Goal: Use online tool/utility: Use online tool/utility

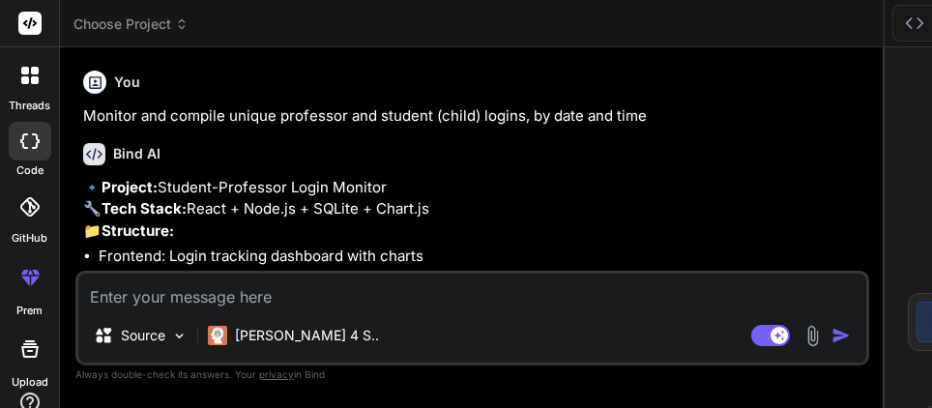
scroll to position [18, 0]
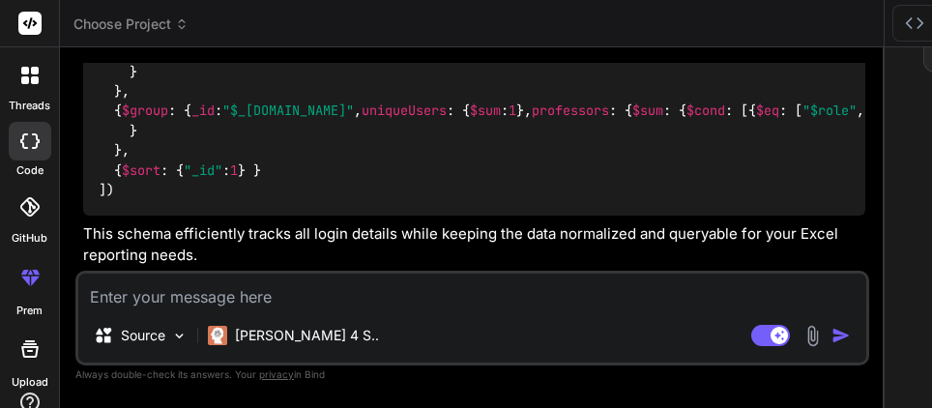
type textarea "x"
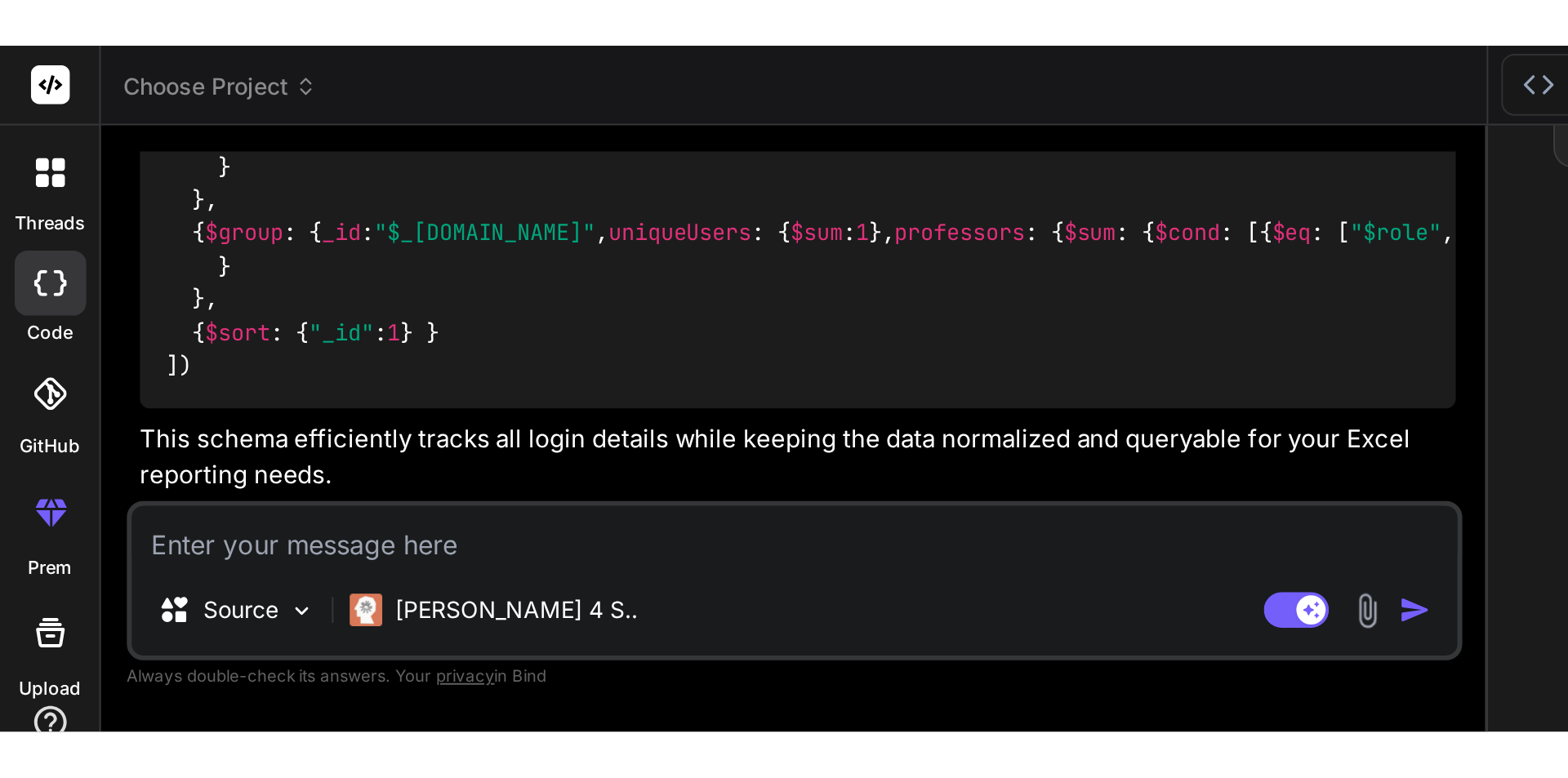
scroll to position [2959, 0]
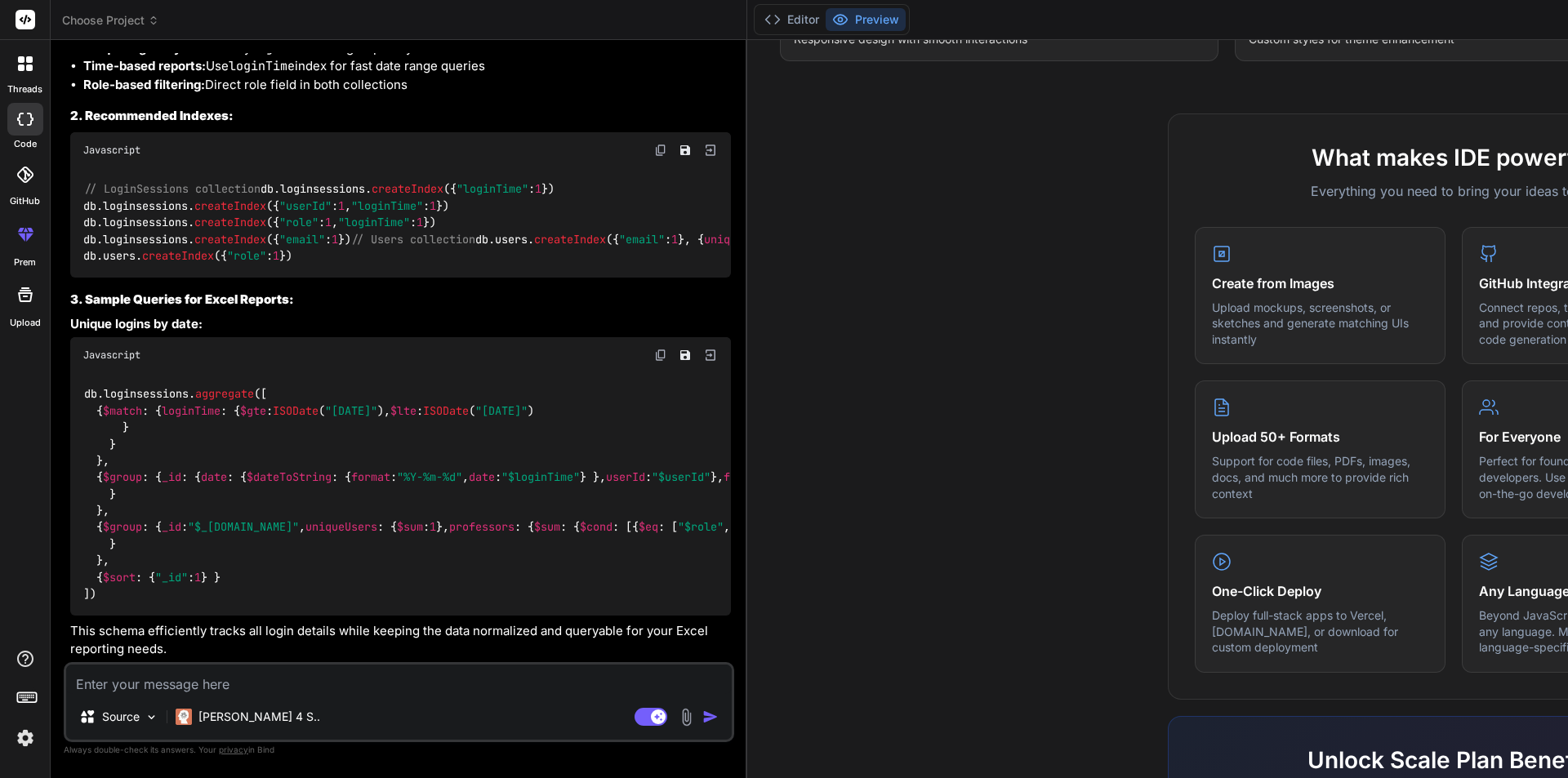
click at [107, 344] on textarea at bounding box center [399, 679] width 666 height 30
paste textarea "<Box sx={{ maxWidth: "100%", bgcolor: "background.paper", borderRadius: 2, p: 3…"
type textarea "<Box sx={{ maxWidth: "100%", bgcolor: "background.paper", borderRadius: 2, p: 3…"
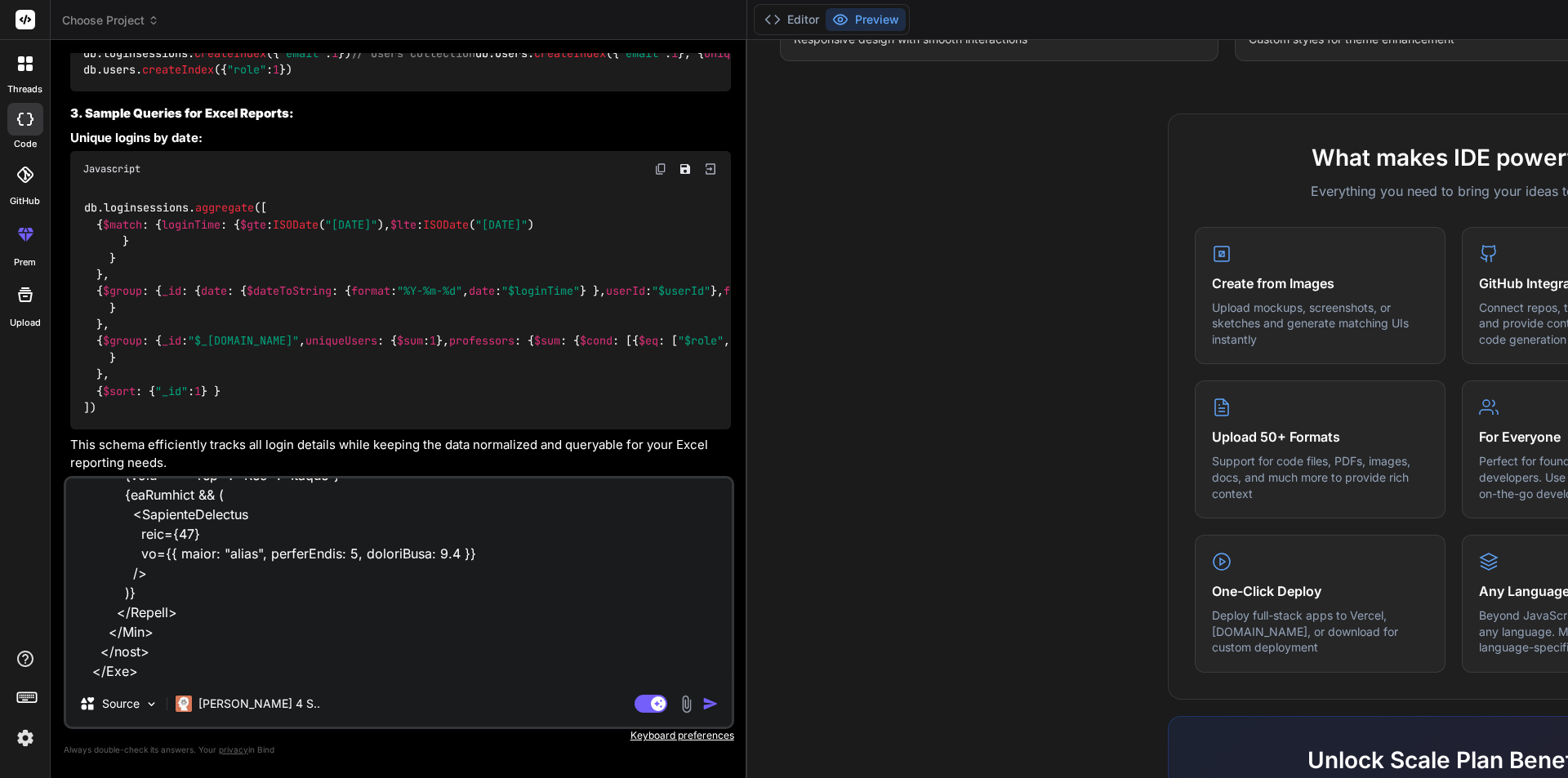
type textarea "x"
type textarea "<Box sx={{ maxWidth: "100%", bgcolor: "background.paper", borderRadius: 2, p: 3…"
type textarea "x"
type textarea "<Box sx={{ maxWidth: "100%", bgcolor: "background.paper", borderRadius: 2, p: 3…"
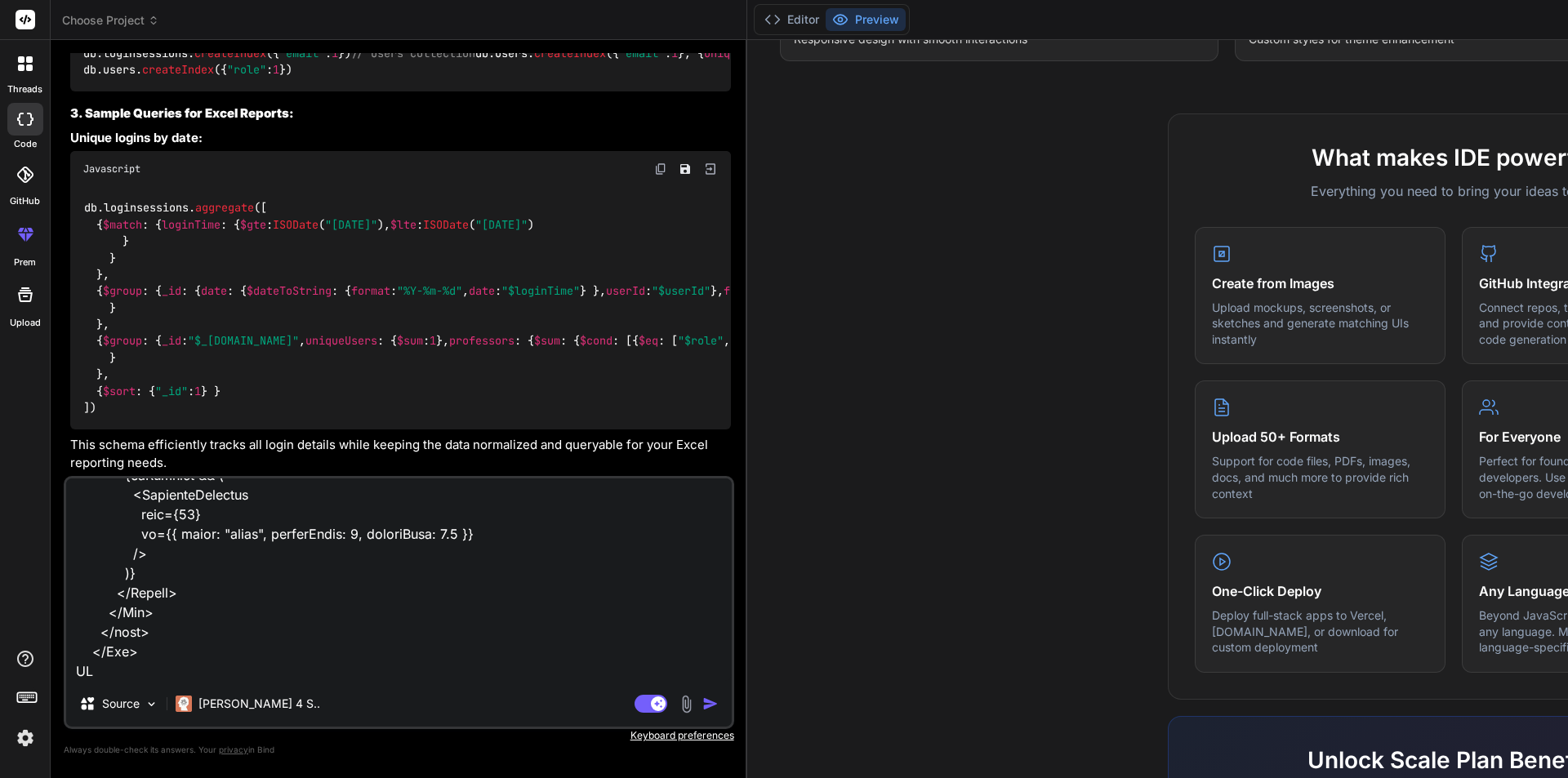
type textarea "x"
type textarea "<Box sx={{ maxWidth: "100%", bgcolor: "background.paper", borderRadius: 2, p: 3…"
type textarea "x"
type textarea "<Box sx={{ maxWidth: "100%", bgcolor: "background.paper", borderRadius: 2, p: 3…"
type textarea "x"
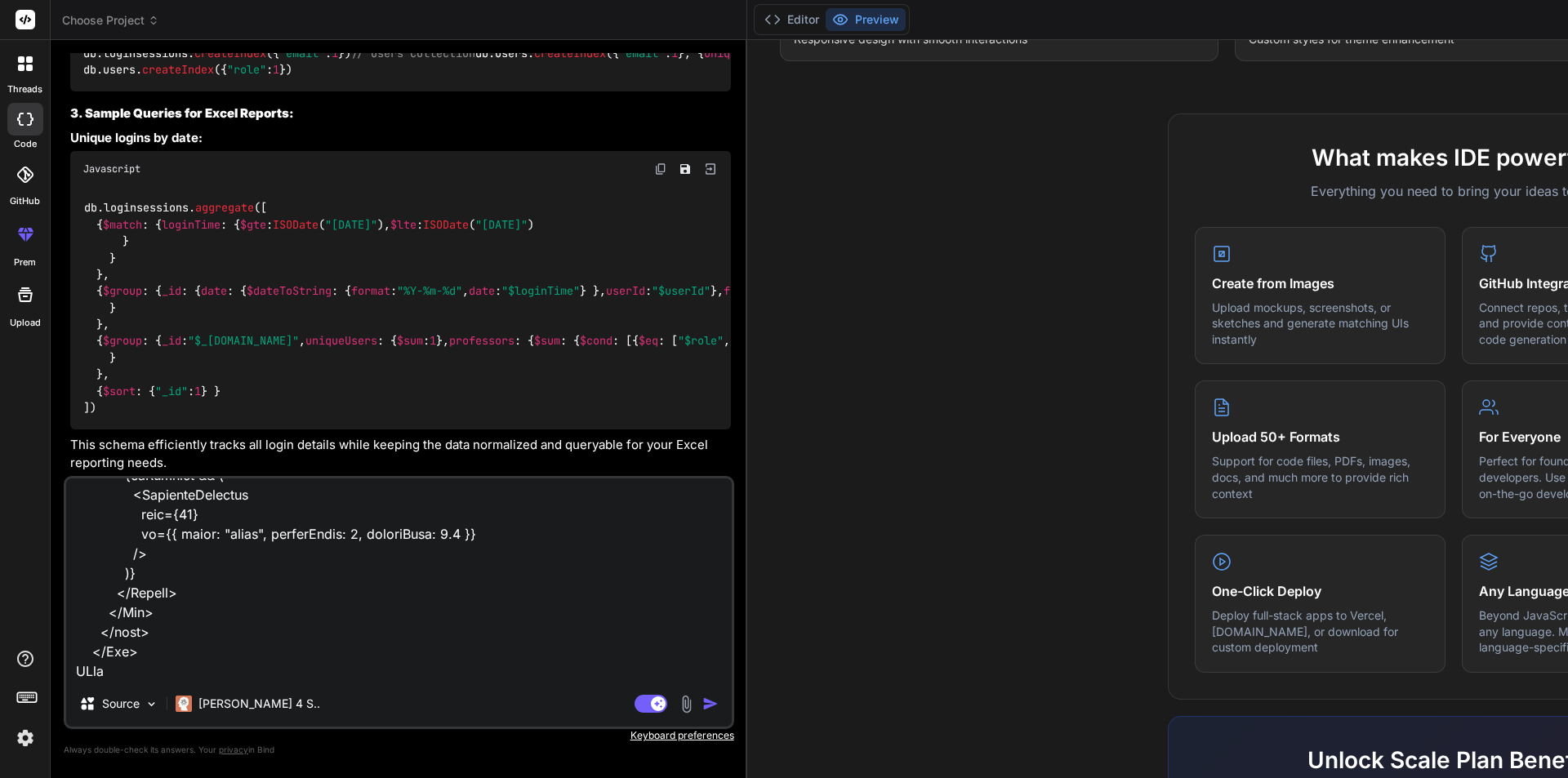
type textarea "<Box sx={{ maxWidth: "100%", bgcolor: "background.paper", borderRadius: 2, p: 3…"
type textarea "x"
type textarea "<Box sx={{ maxWidth: "100%", bgcolor: "background.paper", borderRadius: 2, p: 3…"
type textarea "x"
type textarea "<Box sx={{ maxWidth: "100%", bgcolor: "background.paper", borderRadius: 2, p: 3…"
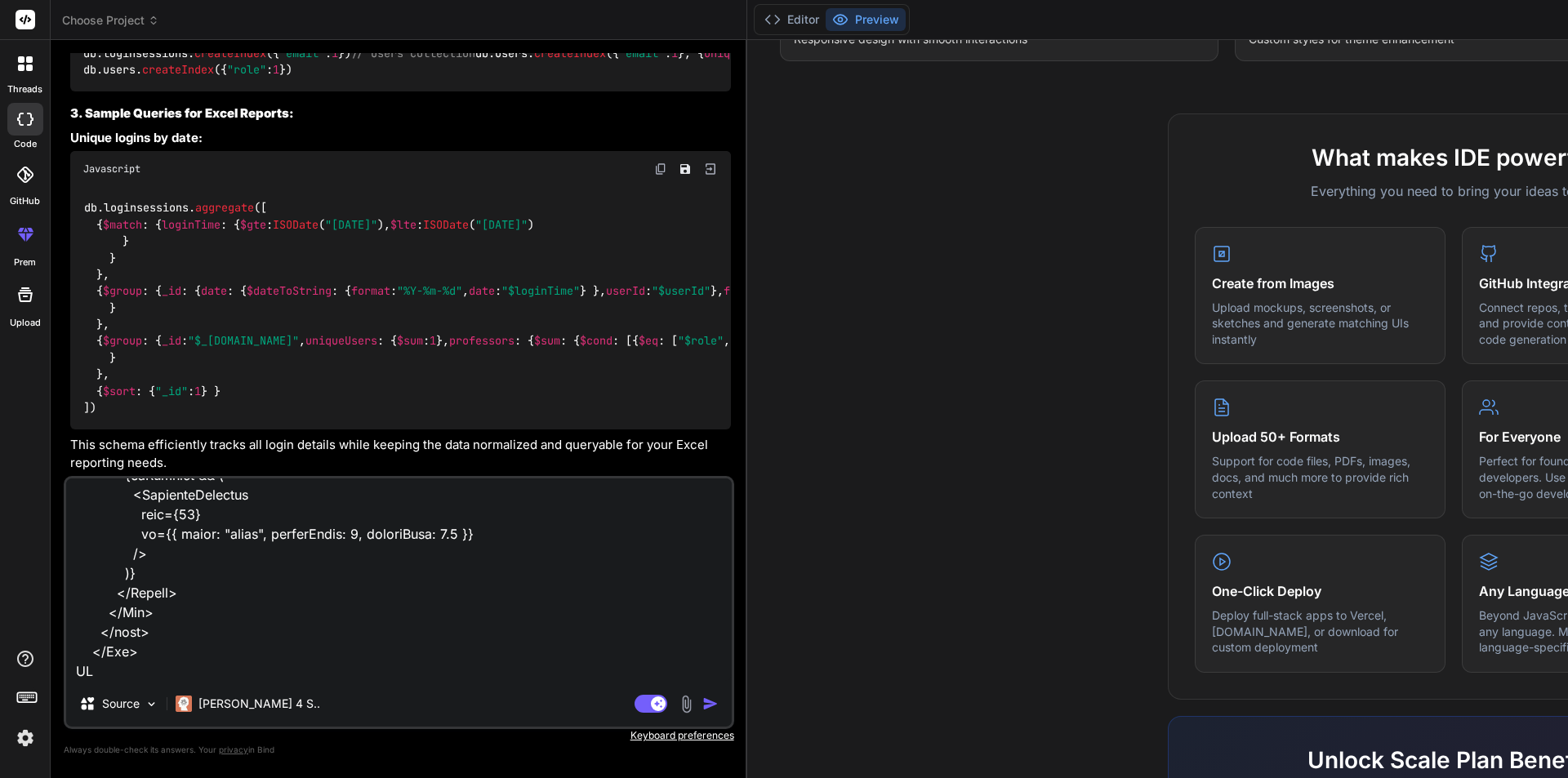
type textarea "x"
type textarea "<Box sx={{ maxWidth: "100%", bgcolor: "background.paper", borderRadius: 2, p: 3…"
type textarea "x"
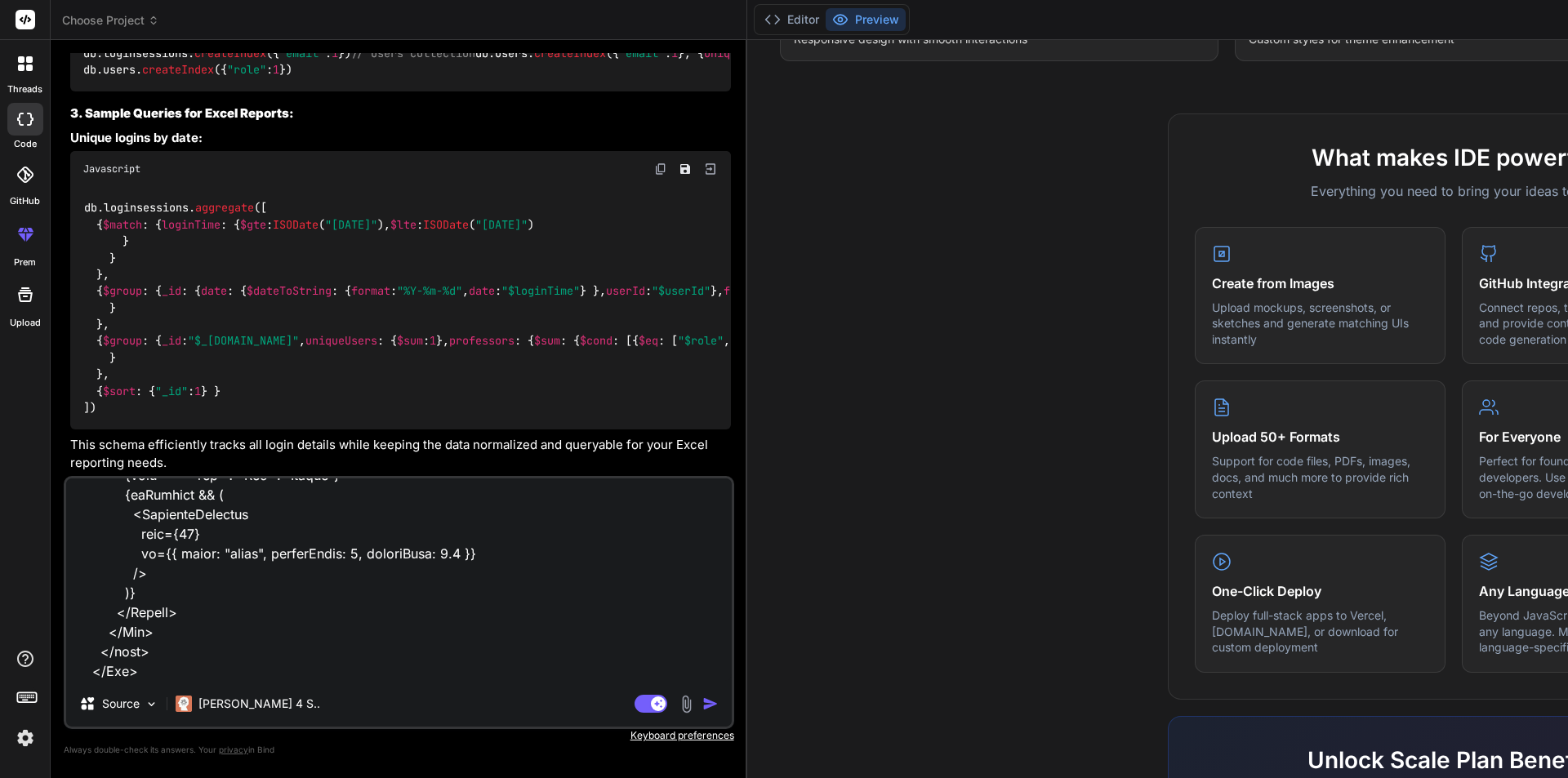
type textarea "<Box sx={{ maxWidth: "100%", bgcolor: "background.paper", borderRadius: 2, p: 3…"
type textarea "x"
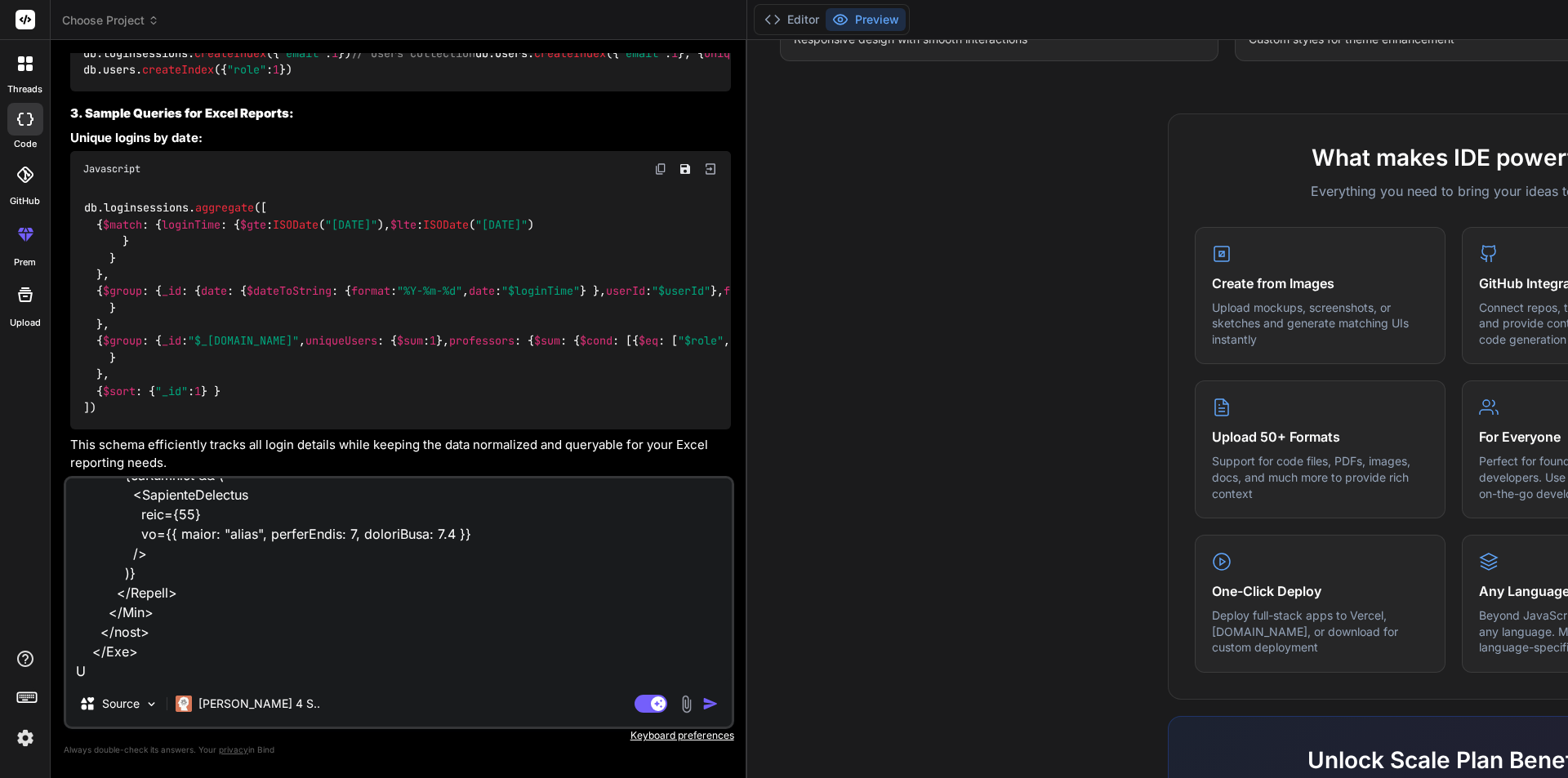
type textarea "<Box sx={{ maxWidth: "100%", bgcolor: "background.paper", borderRadius: 2, p: 3…"
type textarea "x"
type textarea "<Box sx={{ maxWidth: "100%", bgcolor: "background.paper", borderRadius: 2, p: 3…"
type textarea "x"
type textarea "<Box sx={{ maxWidth: "100%", bgcolor: "background.paper", borderRadius: 2, p: 3…"
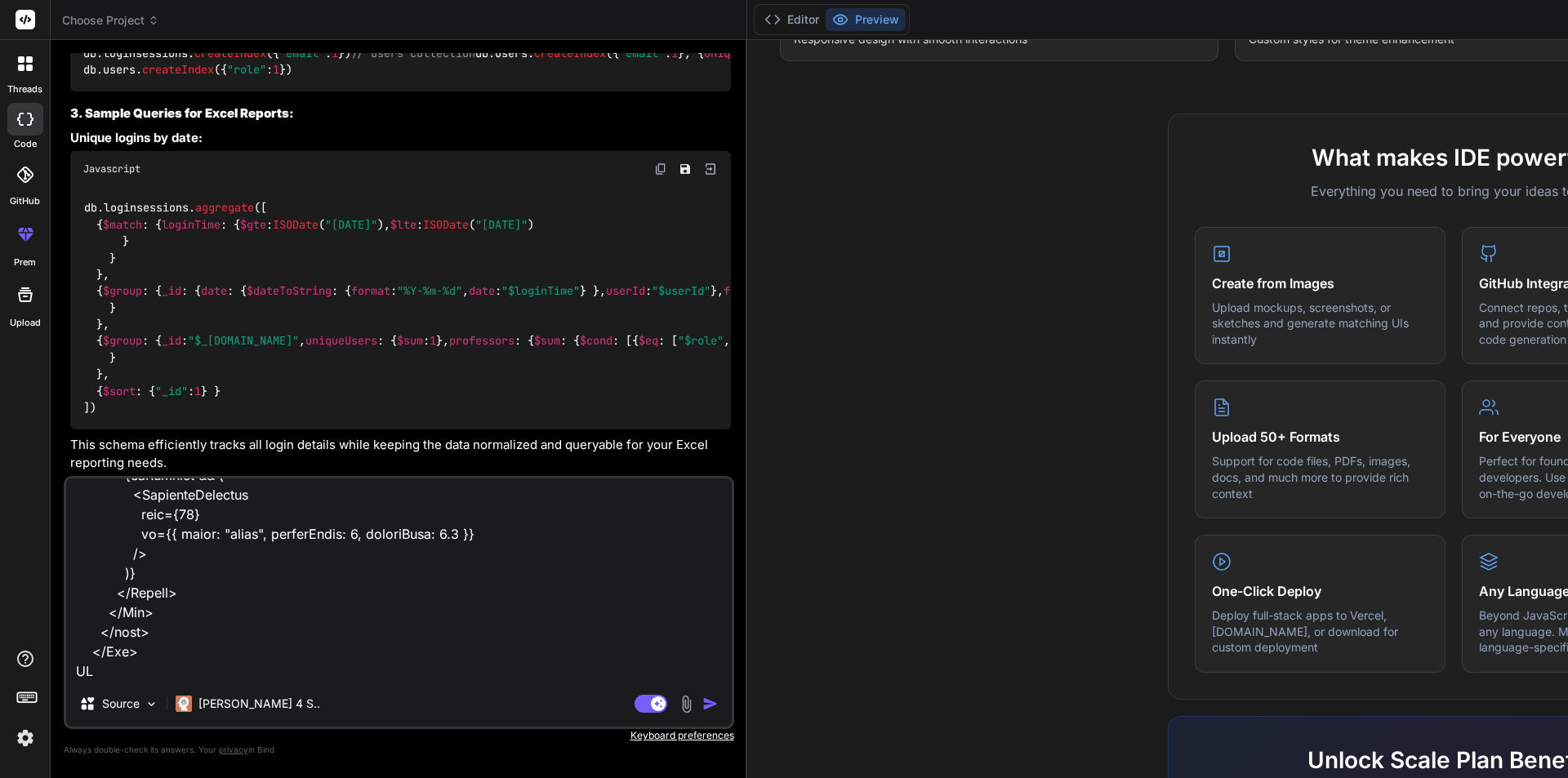
type textarea "x"
type textarea "<Box sx={{ maxWidth: "100%", bgcolor: "background.paper", borderRadius: 2, p: 3…"
type textarea "x"
type textarea "<Box sx={{ maxWidth: "100%", bgcolor: "background.paper", borderRadius: 2, p: 3…"
type textarea "x"
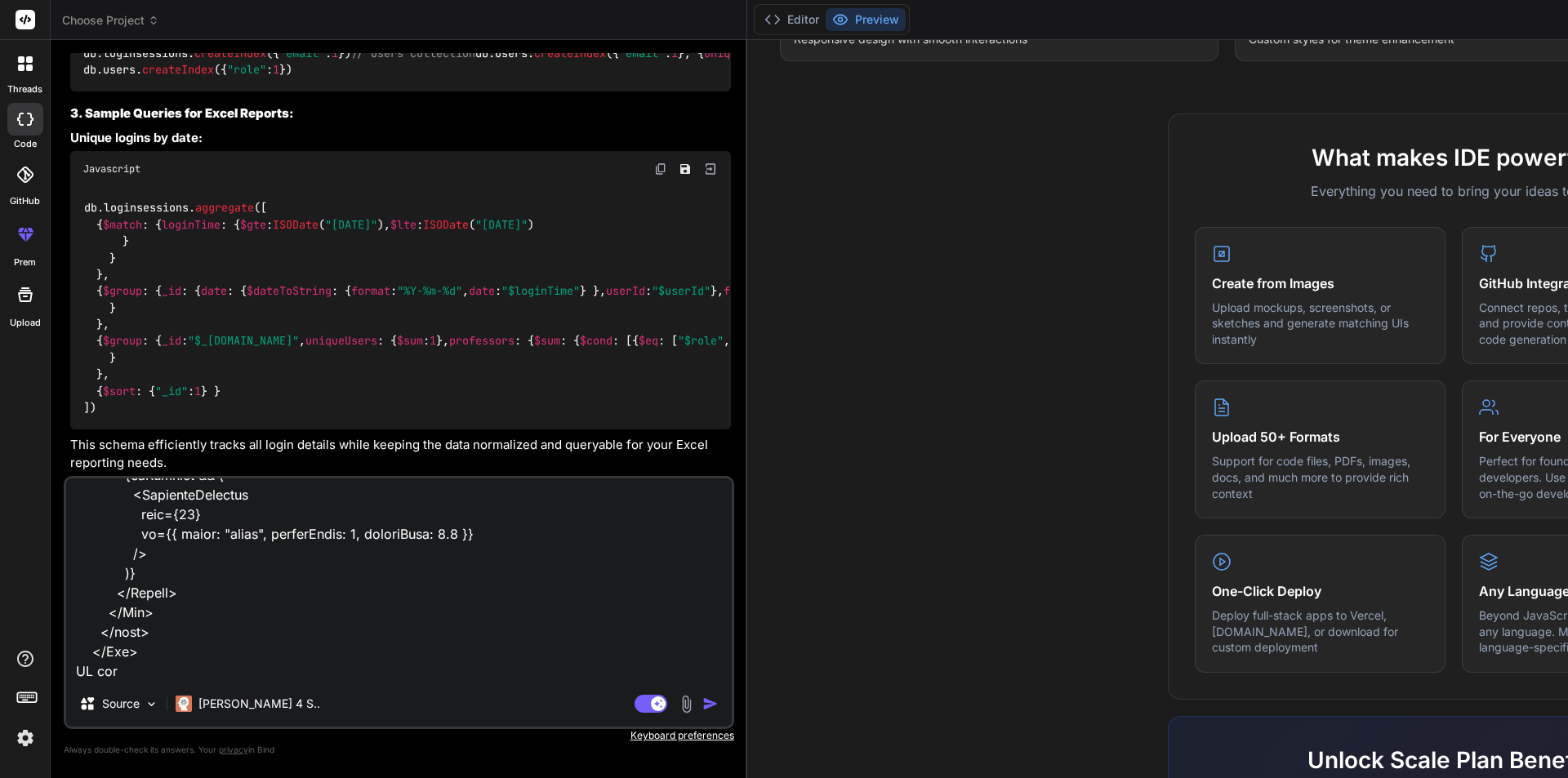
type textarea "<Box sx={{ maxWidth: "100%", bgcolor: "background.paper", borderRadius: 2, p: 3…"
type textarea "x"
type textarea "<Box sx={{ maxWidth: "100%", bgcolor: "background.paper", borderRadius: 2, p: 3…"
type textarea "x"
type textarea "<Box sx={{ maxWidth: "100%", bgcolor: "background.paper", borderRadius: 2, p: 3…"
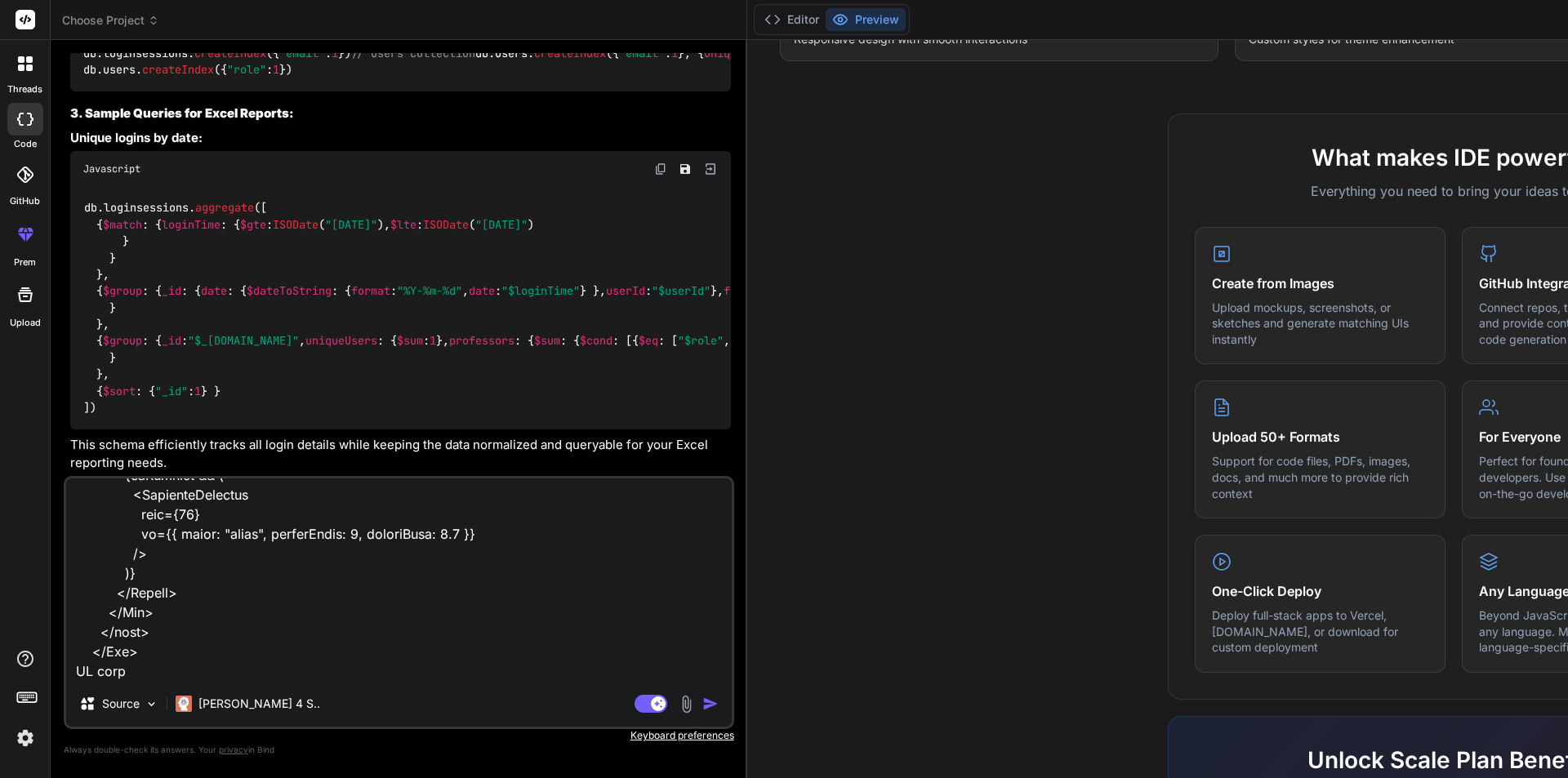
type textarea "x"
type textarea "<Box sx={{ maxWidth: "100%", bgcolor: "background.paper", borderRadius: 2, p: 3…"
type textarea "x"
type textarea "<Box sx={{ maxWidth: "100%", bgcolor: "background.paper", borderRadius: 2, p: 3…"
type textarea "x"
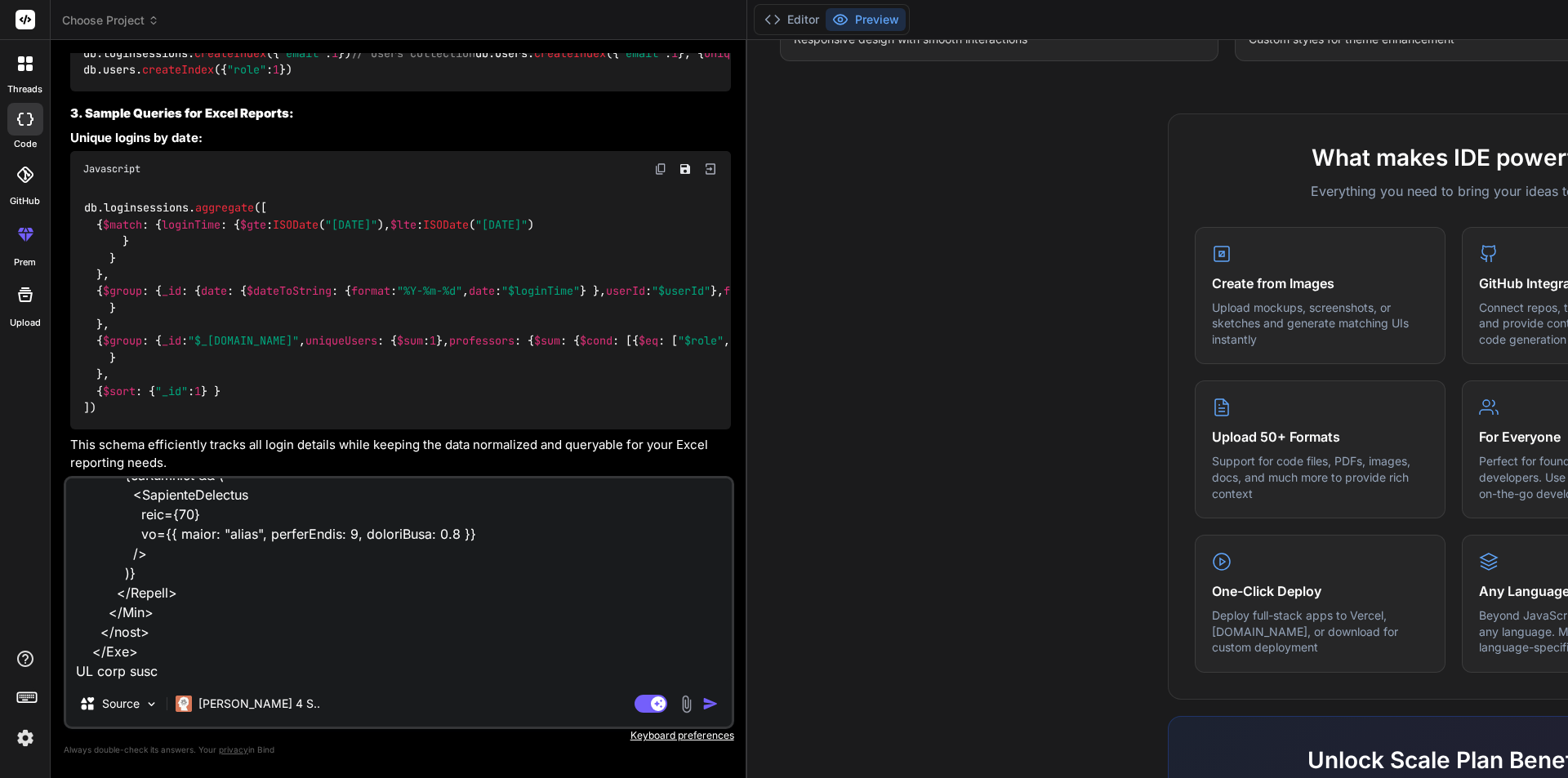
type textarea "<Box sx={{ maxWidth: "100%", bgcolor: "background.paper", borderRadius: 2, p: 3…"
type textarea "x"
type textarea "<Box sx={{ maxWidth: "100%", bgcolor: "background.paper", borderRadius: 2, p: 3…"
type textarea "x"
type textarea "<Box sx={{ maxWidth: "100%", bgcolor: "background.paper", borderRadius: 2, p: 3…"
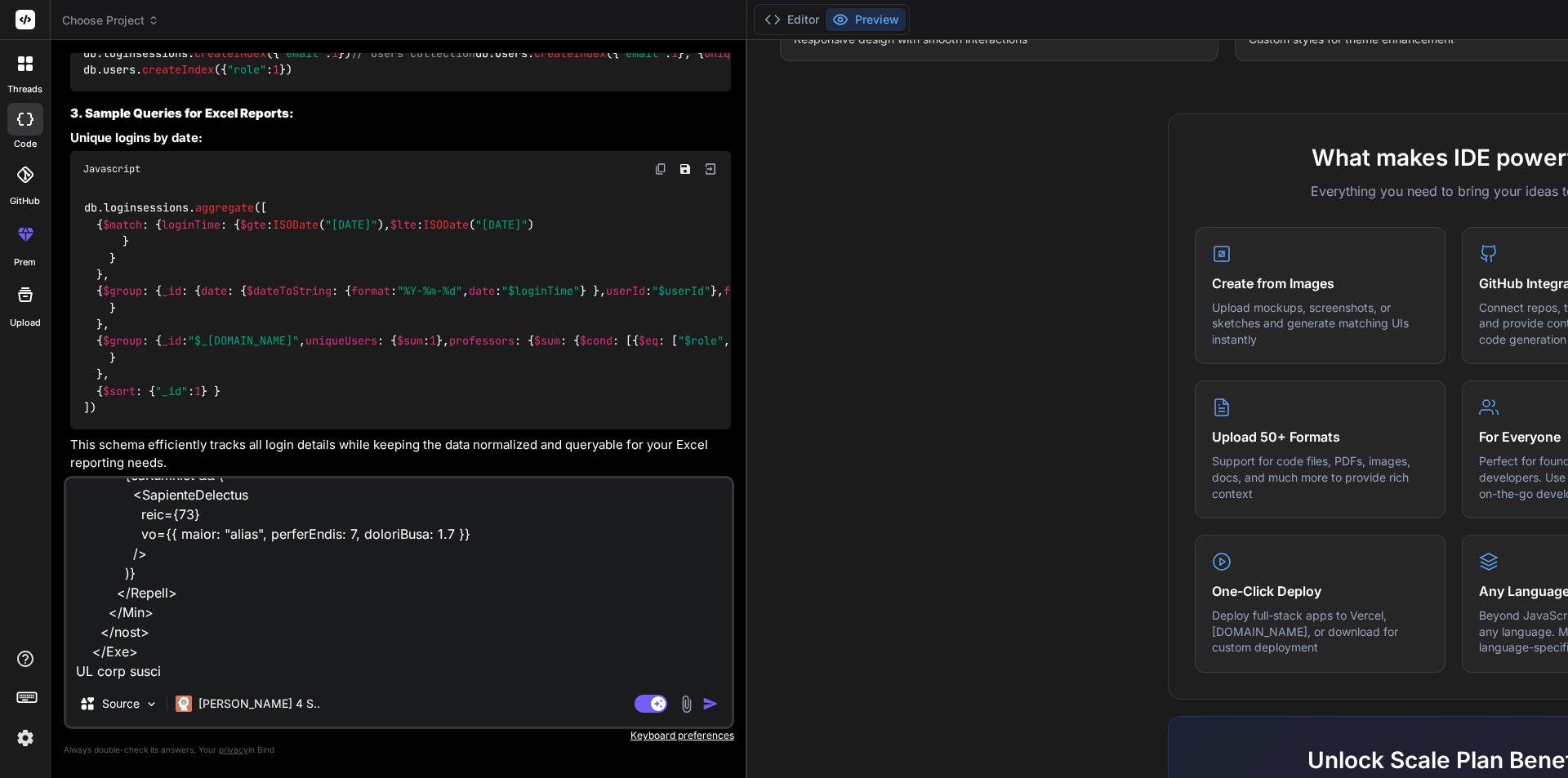
type textarea "x"
type textarea "<Box sx={{ maxWidth: "100%", bgcolor: "background.paper", borderRadius: 2, p: 3…"
type textarea "x"
type textarea "<Box sx={{ maxWidth: "100%", bgcolor: "background.paper", borderRadius: 2, p: 3…"
type textarea "x"
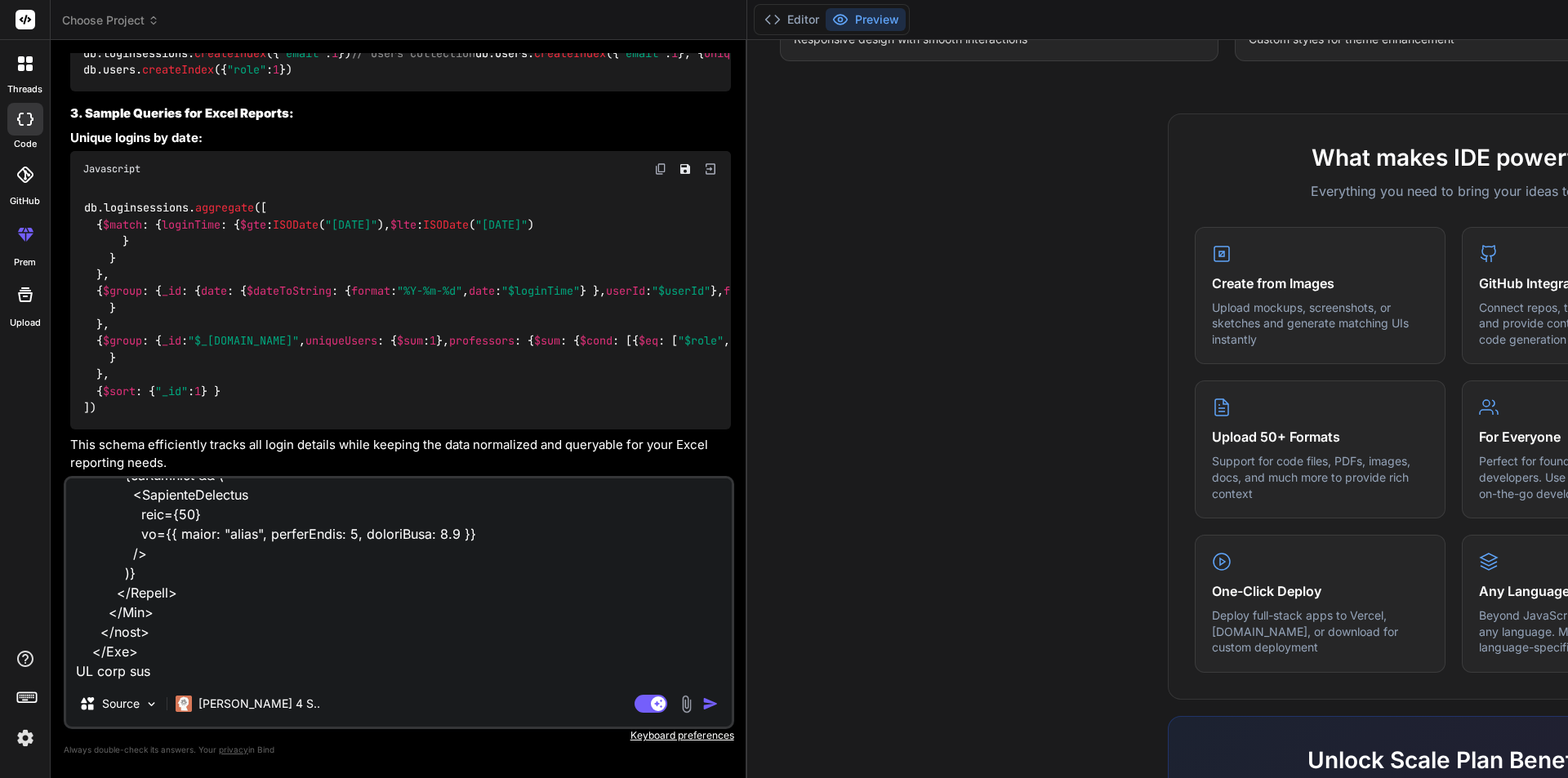
type textarea "<Box sx={{ maxWidth: "100%", bgcolor: "background.paper", borderRadius: 2, p: 3…"
type textarea "x"
type textarea "<Box sx={{ maxWidth: "100%", bgcolor: "background.paper", borderRadius: 2, p: 3…"
type textarea "x"
type textarea "<Box sx={{ maxWidth: "100%", bgcolor: "background.paper", borderRadius: 2, p: 3…"
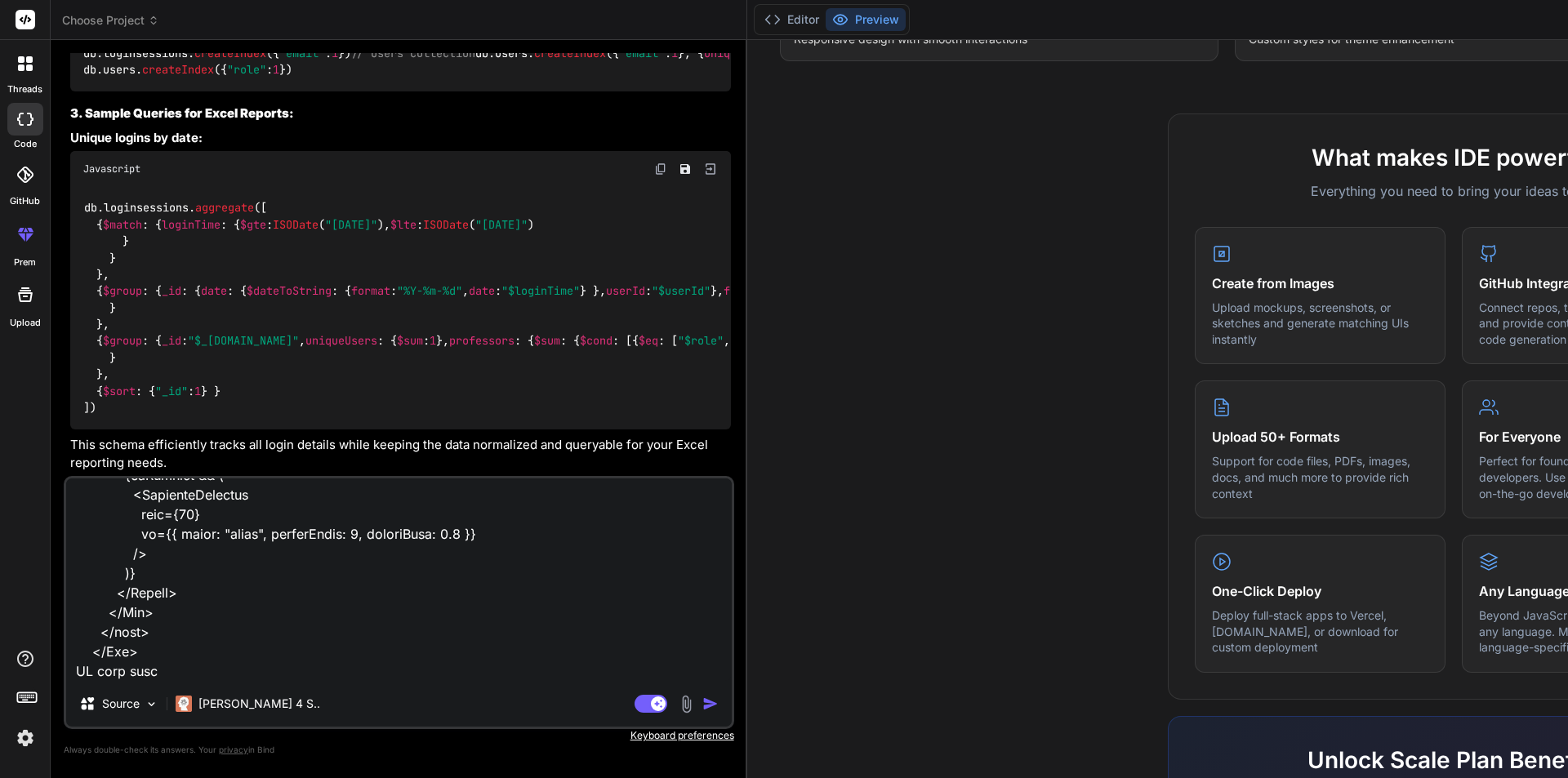
type textarea "x"
type textarea "<Box sx={{ maxWidth: "100%", bgcolor: "background.paper", borderRadius: 2, p: 3…"
type textarea "x"
type textarea "<Box sx={{ maxWidth: "100%", bgcolor: "background.paper", borderRadius: 2, p: 3…"
type textarea "x"
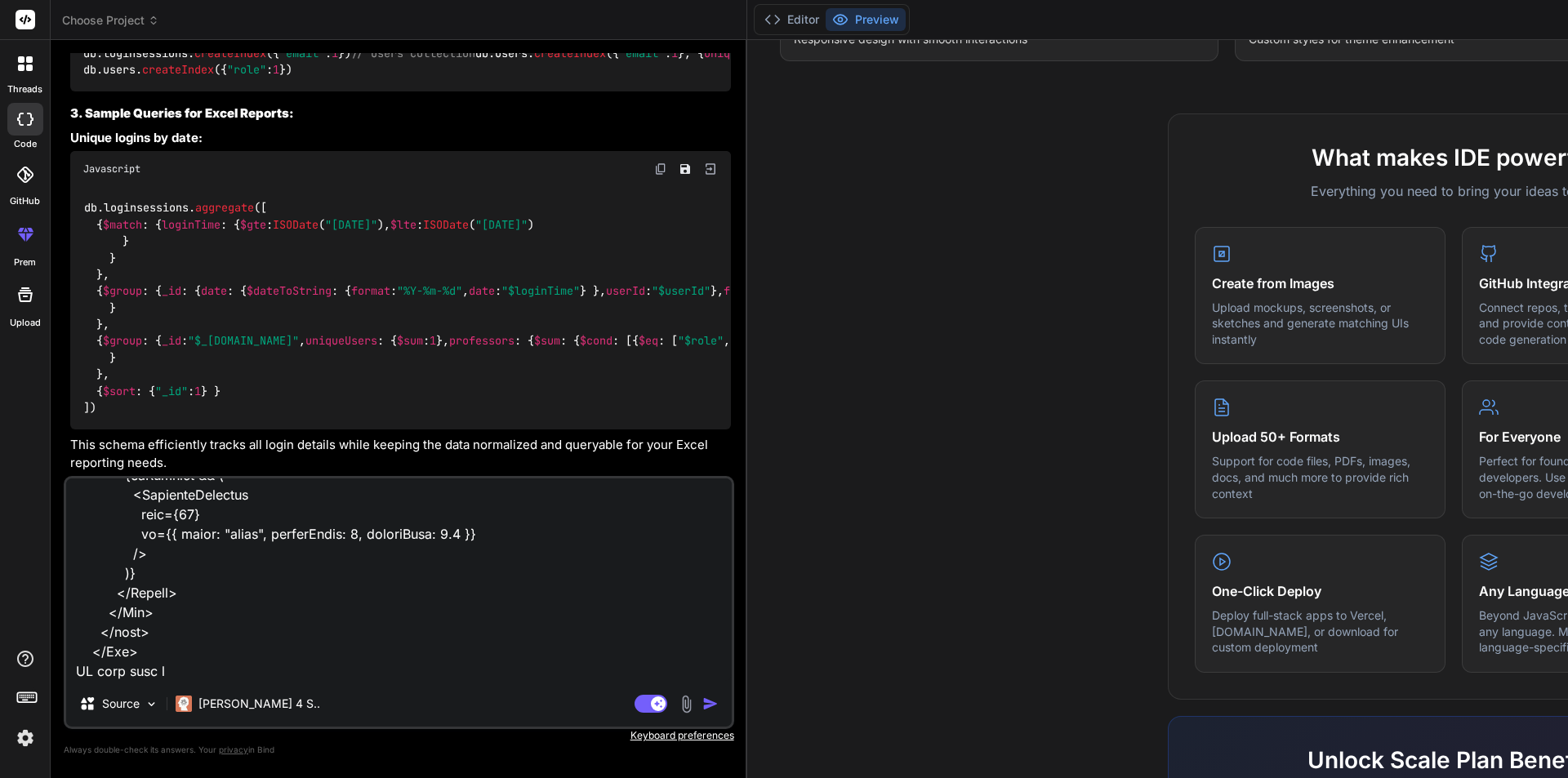
type textarea "<Box sx={{ maxWidth: "100%", bgcolor: "background.paper", borderRadius: 2, p: 3…"
type textarea "x"
type textarea "<Box sx={{ maxWidth: "100%", bgcolor: "background.paper", borderRadius: 2, p: 3…"
type textarea "x"
type textarea "<Box sx={{ maxWidth: "100%", bgcolor: "background.paper", borderRadius: 2, p: 3…"
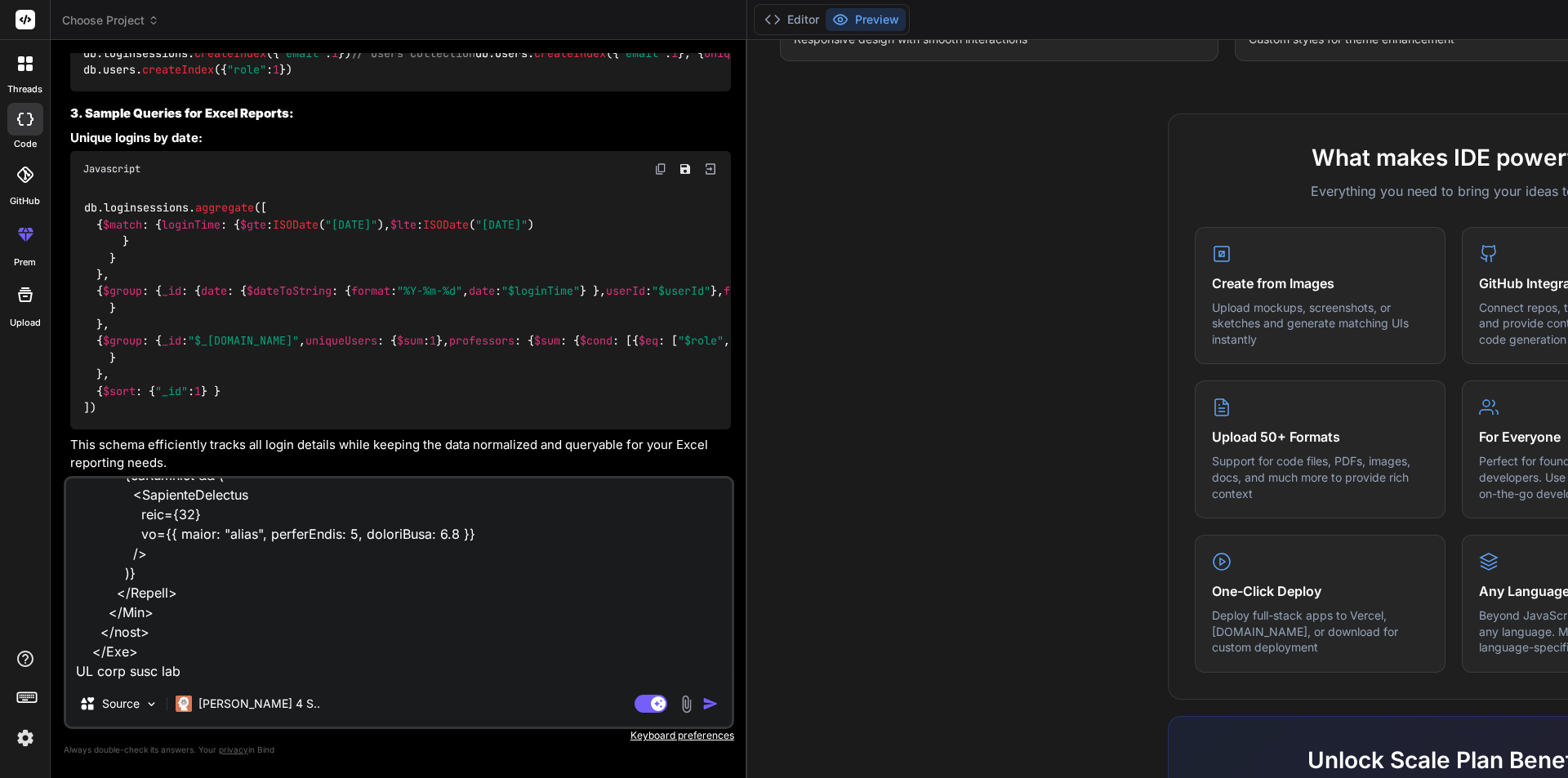
type textarea "x"
type textarea "<Box sx={{ maxWidth: "100%", bgcolor: "background.paper", borderRadius: 2, p: 3…"
type textarea "x"
type textarea "<Box sx={{ maxWidth: "100%", bgcolor: "background.paper", borderRadius: 2, p: 3…"
type textarea "x"
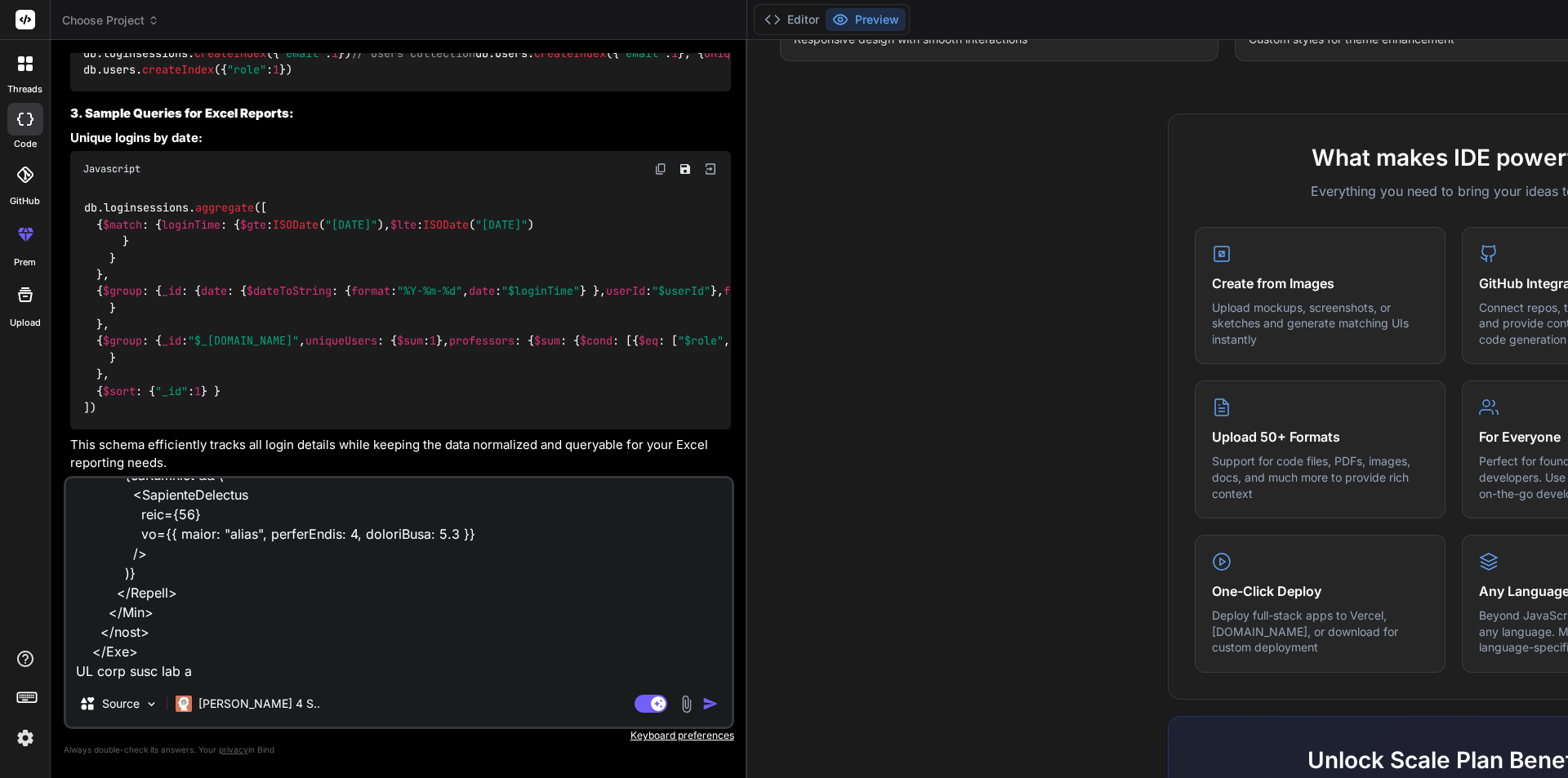
type textarea "<Box sx={{ maxWidth: "100%", bgcolor: "background.paper", borderRadius: 2, p: 3…"
type textarea "x"
type textarea "<Box sx={{ maxWidth: "100%", bgcolor: "background.paper", borderRadius: 2, p: 3…"
type textarea "x"
type textarea "<Box sx={{ maxWidth: "100%", bgcolor: "background.paper", borderRadius: 2, p: 3…"
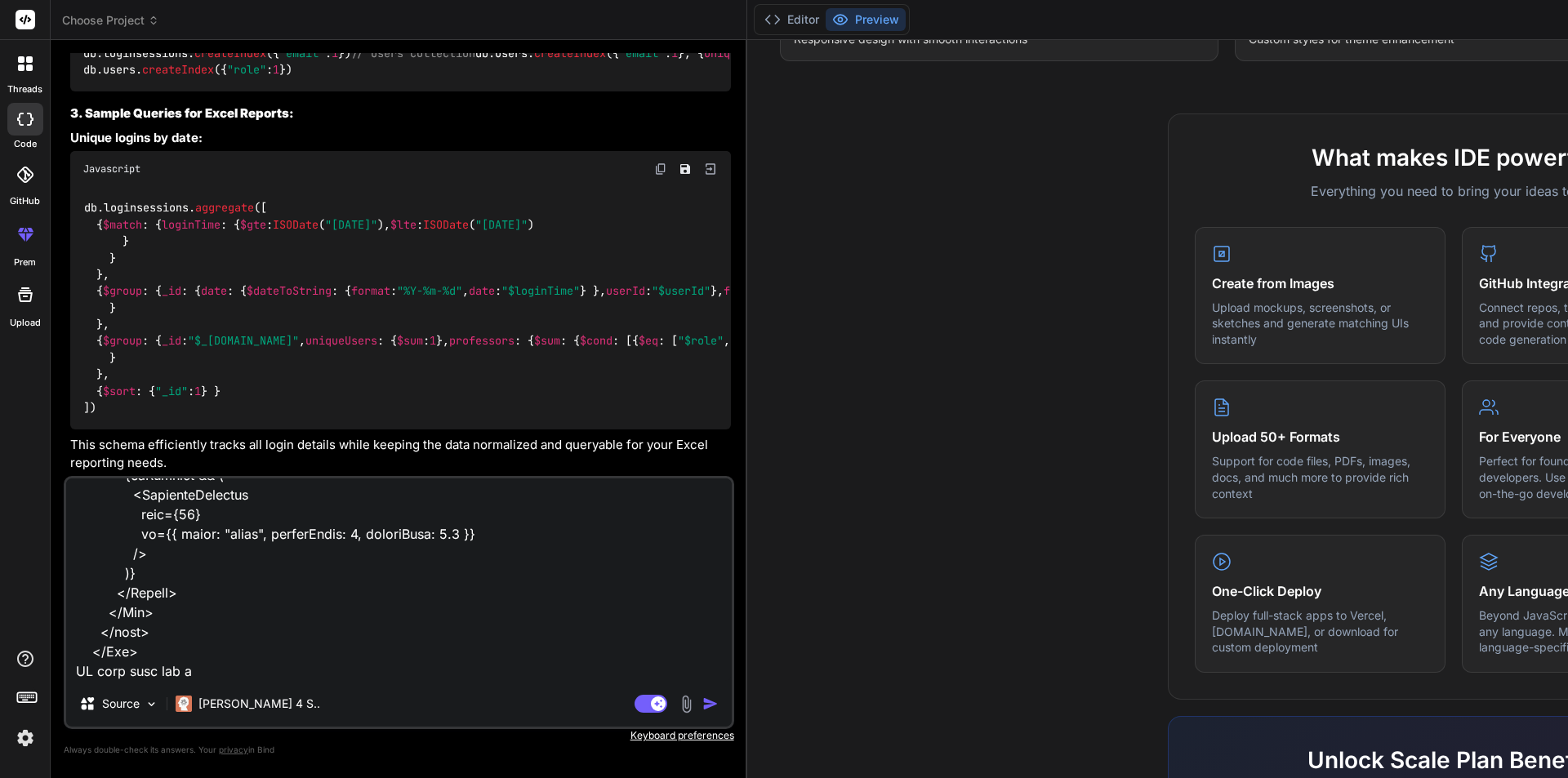
type textarea "x"
type textarea "<Box sx={{ maxWidth: "100%", bgcolor: "background.paper", borderRadius: 2, p: 3…"
type textarea "x"
type textarea "<Box sx={{ maxWidth: "100%", bgcolor: "background.paper", borderRadius: 2, p: 3…"
type textarea "x"
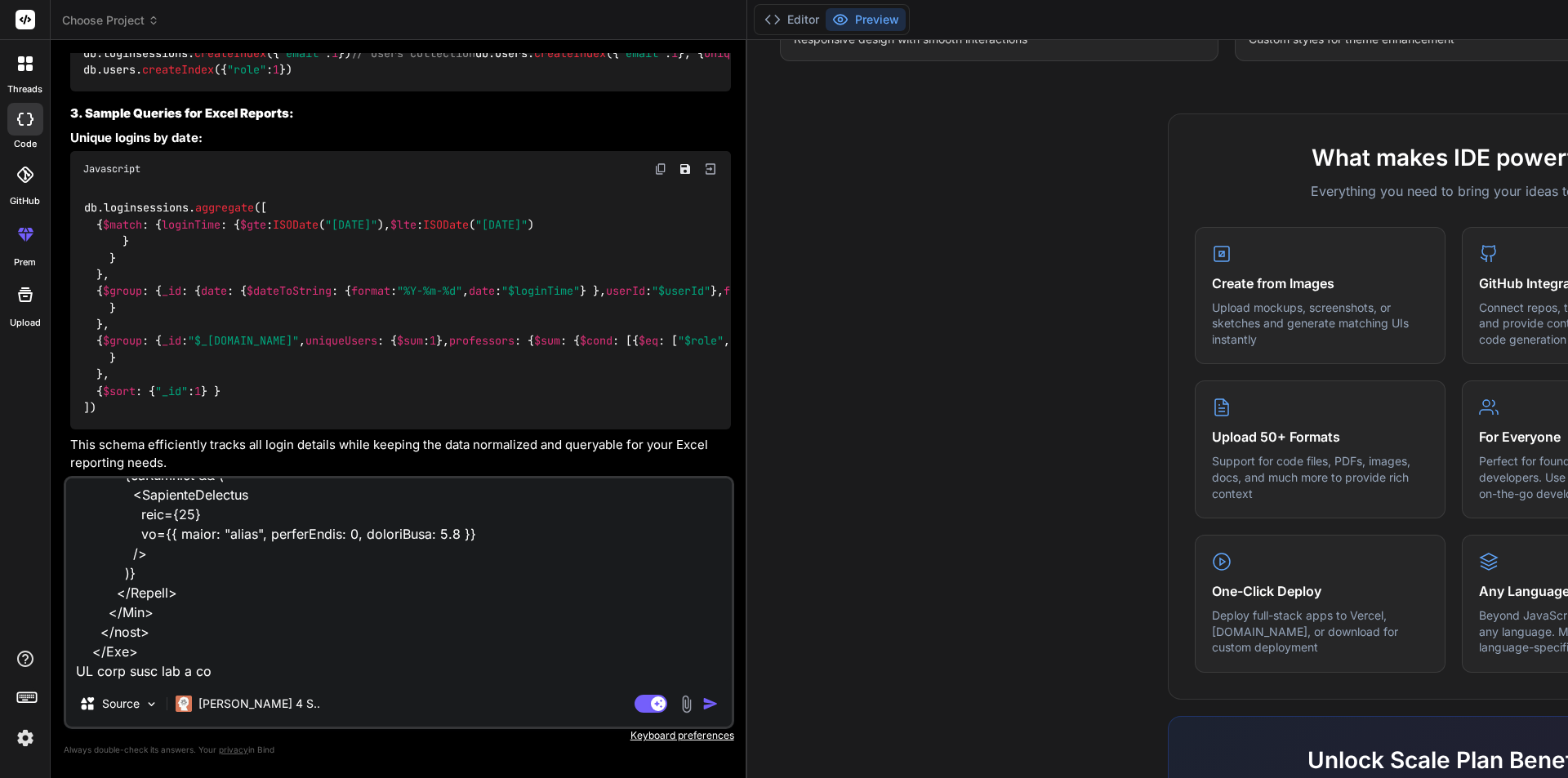
type textarea "<Box sx={{ maxWidth: "100%", bgcolor: "background.paper", borderRadius: 2, p: 3…"
type textarea "x"
type textarea "<Box sx={{ maxWidth: "100%", bgcolor: "background.paper", borderRadius: 2, p: 3…"
type textarea "x"
type textarea "<Box sx={{ maxWidth: "100%", bgcolor: "background.paper", borderRadius: 2, p: 3…"
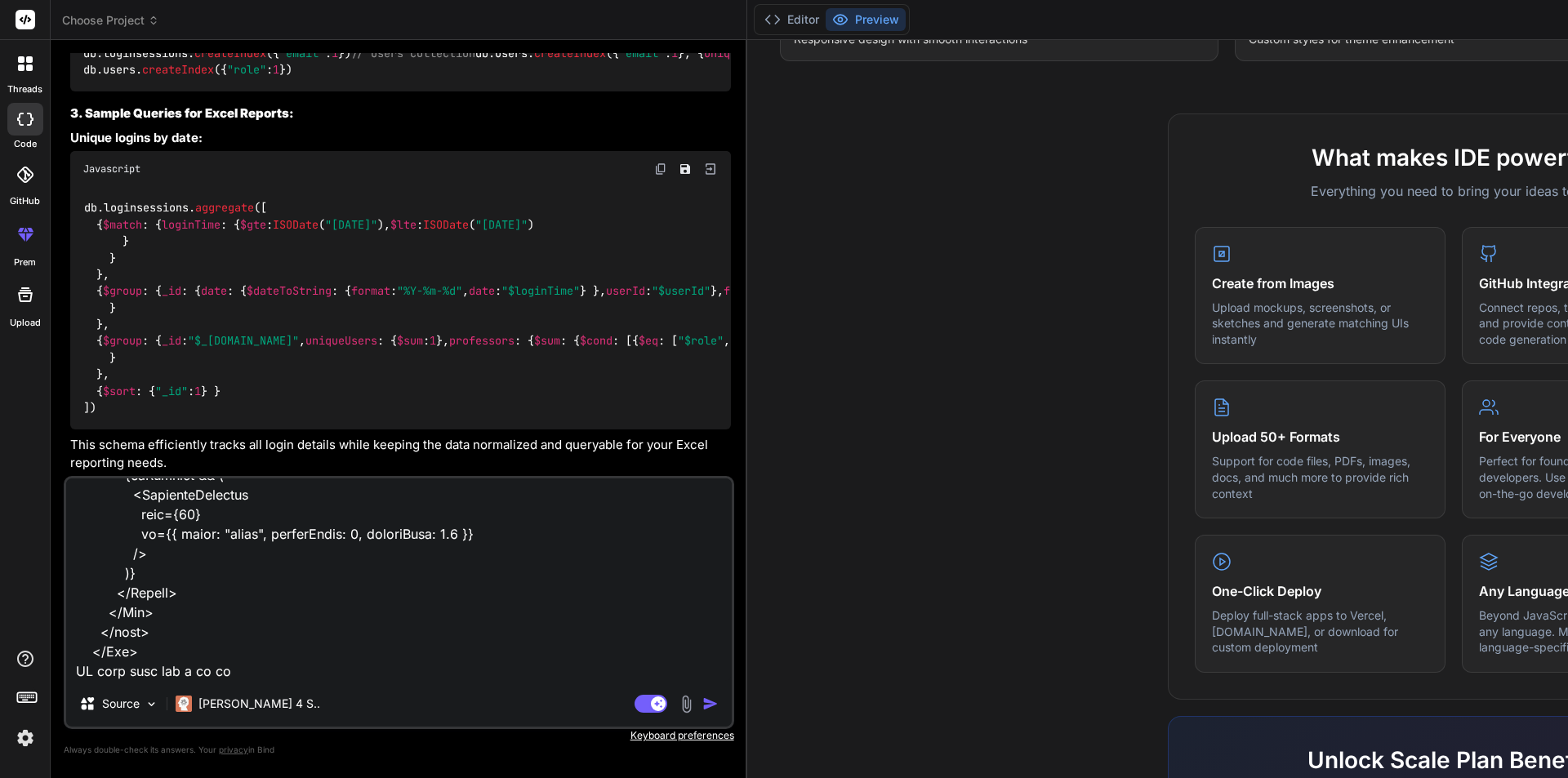
type textarea "x"
type textarea "<Box sx={{ maxWidth: "100%", bgcolor: "background.paper", borderRadius: 2, p: 3…"
type textarea "x"
type textarea "<Box sx={{ maxWidth: "100%", bgcolor: "background.paper", borderRadius: 2, p: 3…"
type textarea "x"
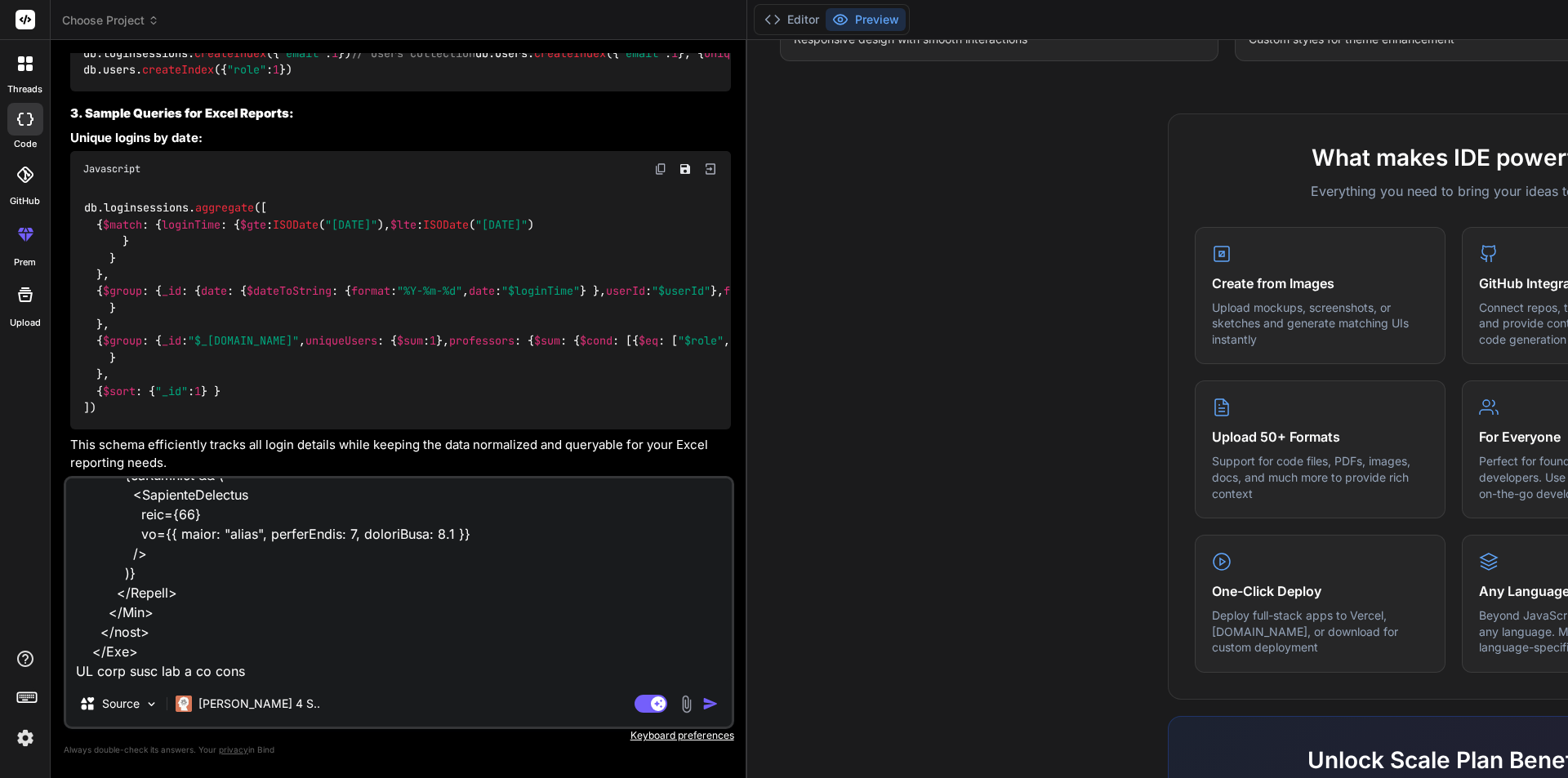
type textarea "<Box sx={{ maxWidth: "100%", bgcolor: "background.paper", borderRadius: 2, p: 3…"
type textarea "x"
type textarea "<Box sx={{ maxWidth: "100%", bgcolor: "background.paper", borderRadius: 2, p: 3…"
type textarea "x"
type textarea "<Box sx={{ maxWidth: "100%", bgcolor: "background.paper", borderRadius: 2, p: 3…"
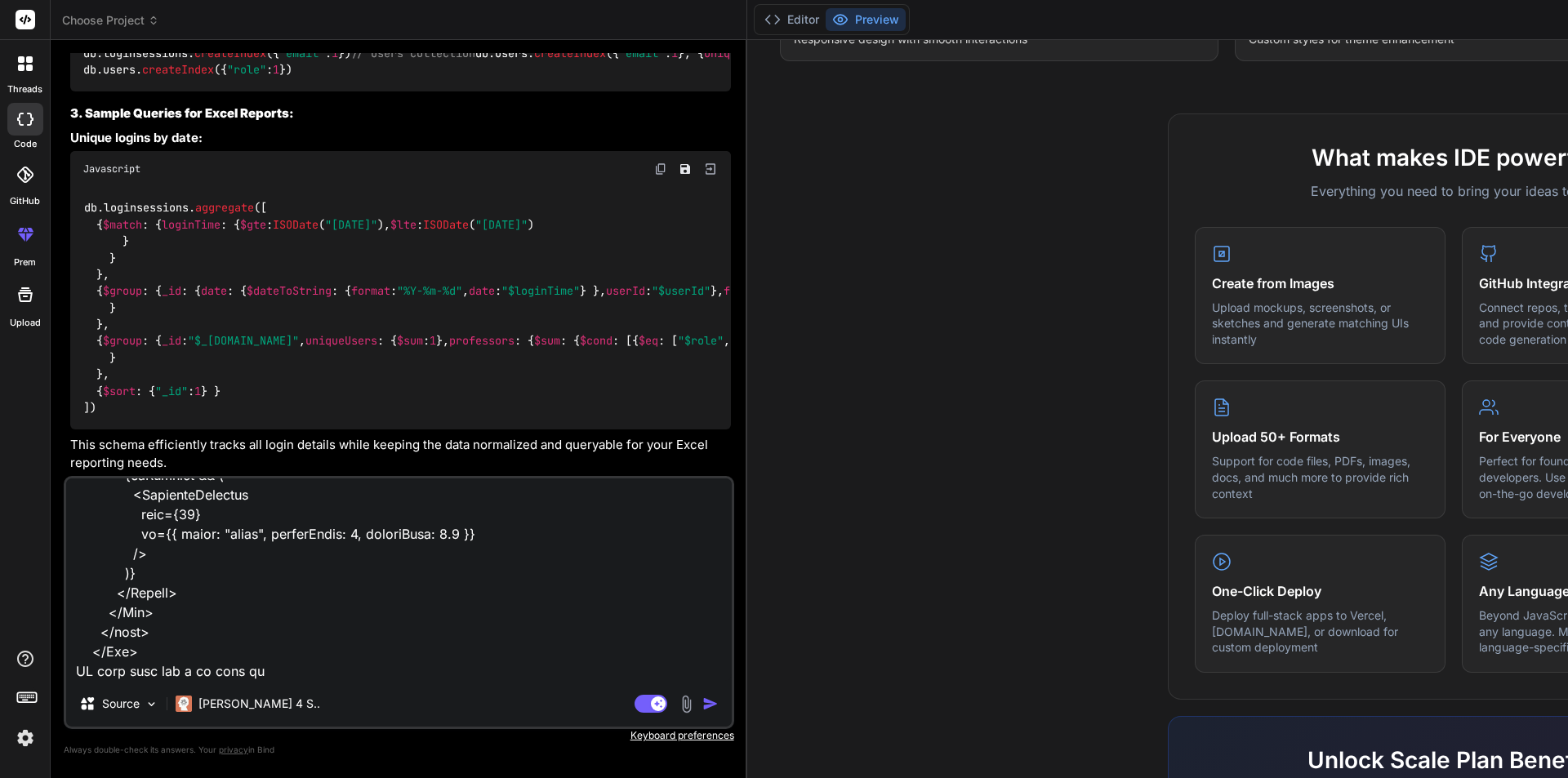
type textarea "x"
type textarea "<Box sx={{ maxWidth: "100%", bgcolor: "background.paper", borderRadius: 2, p: 3…"
type textarea "x"
type textarea "<Box sx={{ maxWidth: "100%", bgcolor: "background.paper", borderRadius: 2, p: 3…"
type textarea "x"
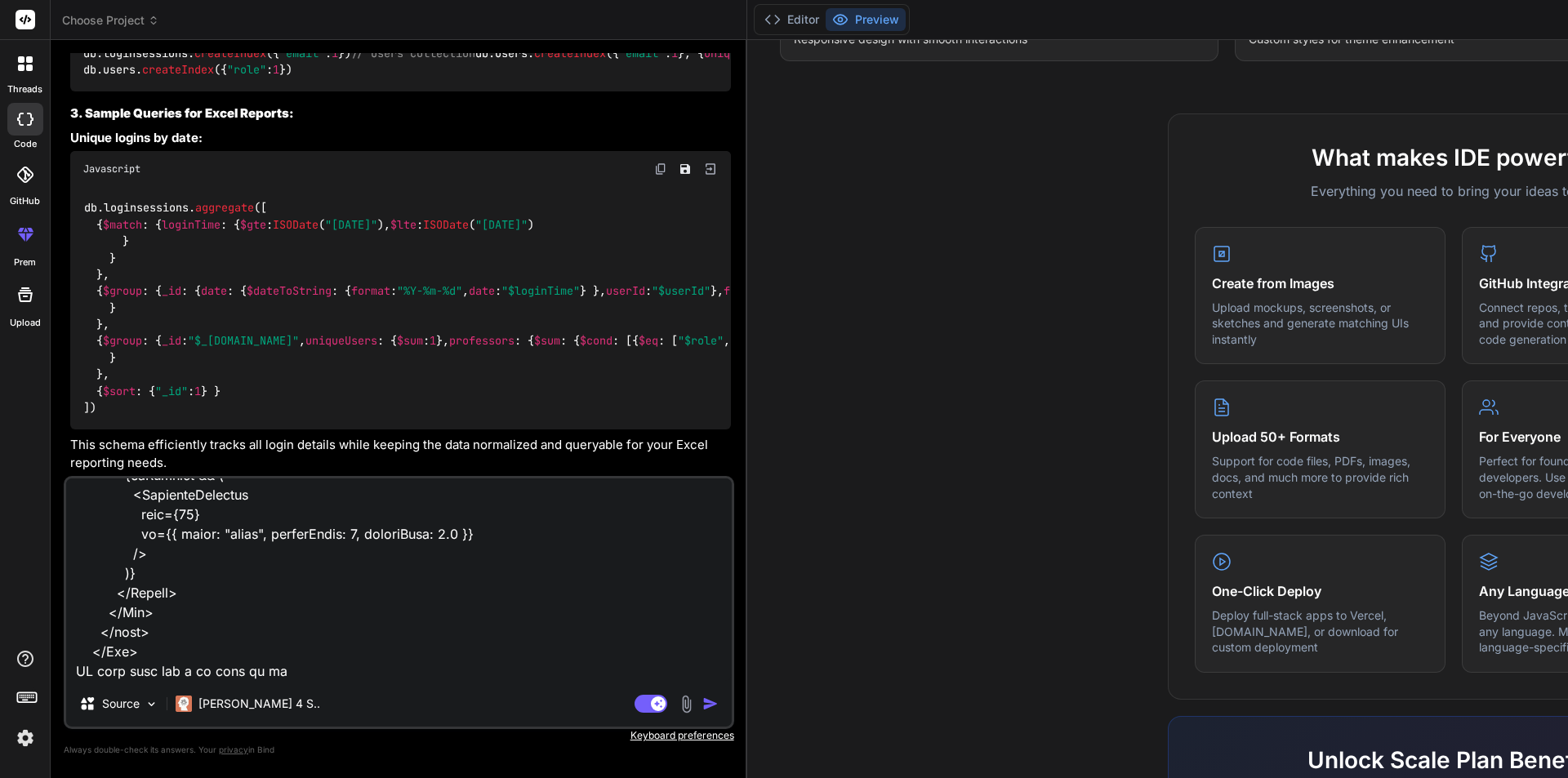
type textarea "<Box sx={{ maxWidth: "100%", bgcolor: "background.paper", borderRadius: 2, p: 3…"
type textarea "x"
type textarea "<Box sx={{ maxWidth: "100%", bgcolor: "background.paper", borderRadius: 2, p: 3…"
type textarea "x"
type textarea "<Box sx={{ maxWidth: "100%", bgcolor: "background.paper", borderRadius: 2, p: 3…"
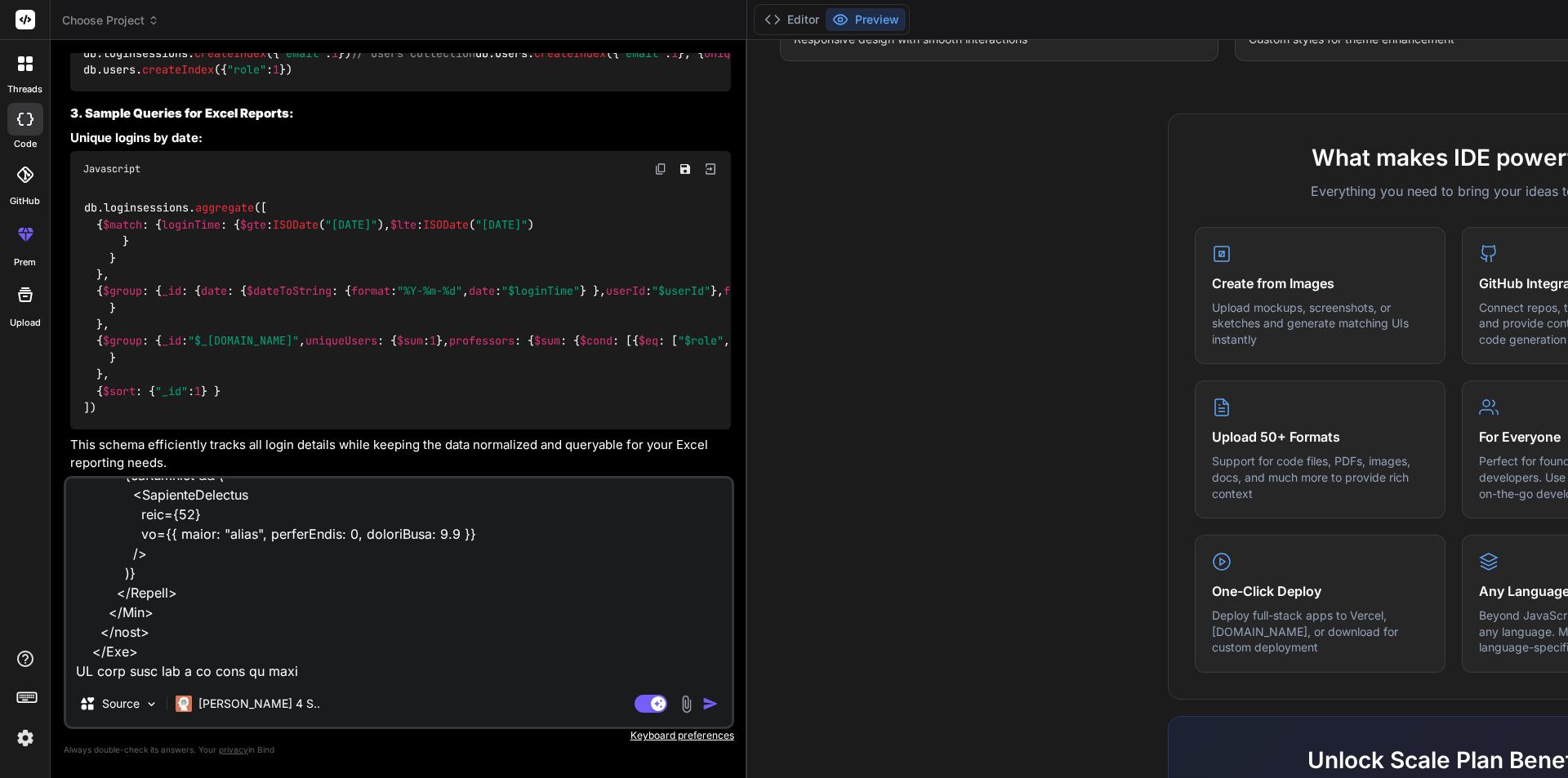
type textarea "x"
type textarea "<Box sx={{ maxWidth: "100%", bgcolor: "background.paper", borderRadius: 2, p: 3…"
type textarea "x"
type textarea "<Box sx={{ maxWidth: "100%", bgcolor: "background.paper", borderRadius: 2, p: 3…"
type textarea "x"
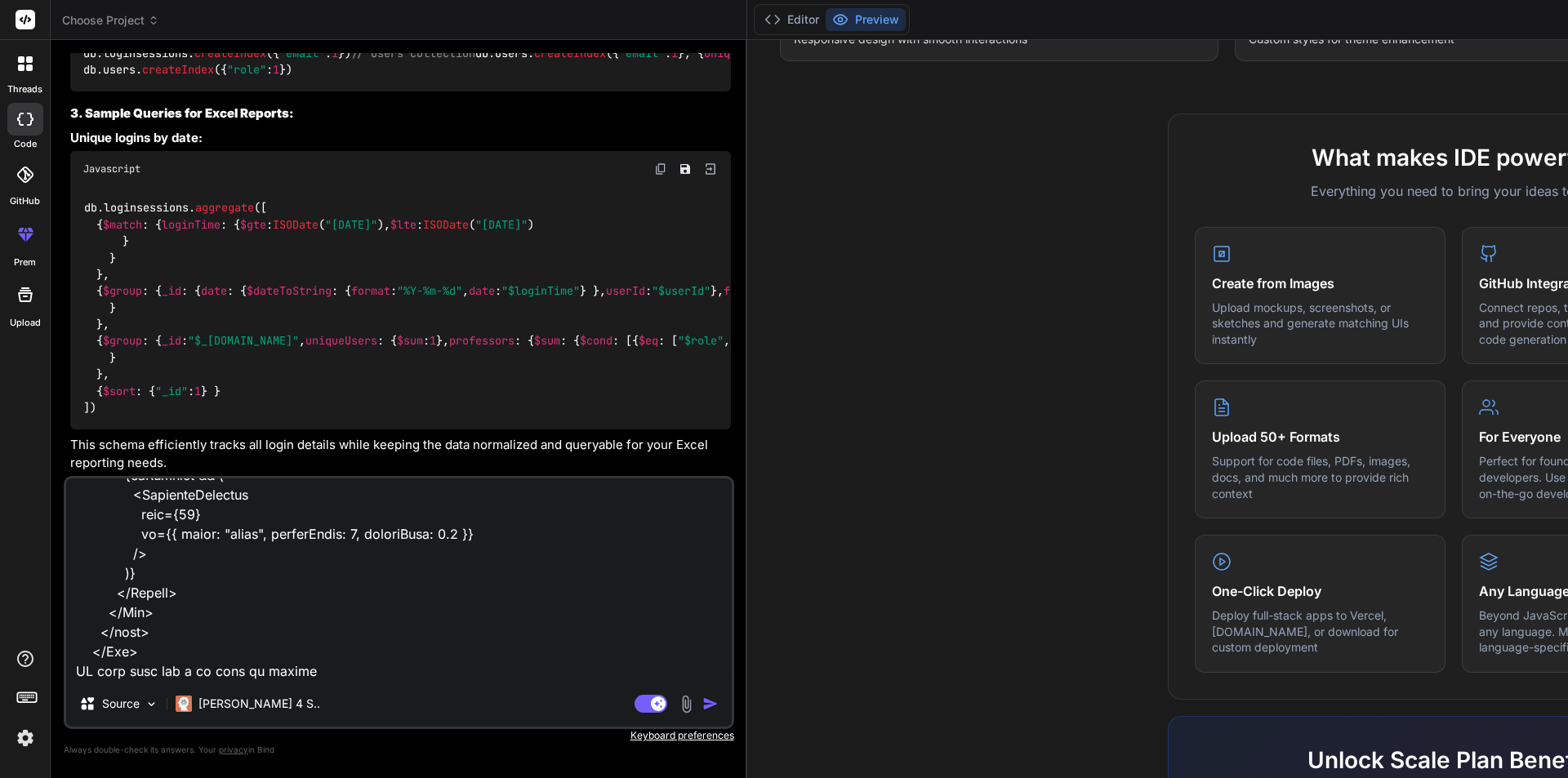
type textarea "<Box sx={{ maxWidth: "100%", bgcolor: "background.paper", borderRadius: 2, p: 3…"
type textarea "x"
type textarea "<Box sx={{ maxWidth: "100%", bgcolor: "background.paper", borderRadius: 2, p: 3…"
type textarea "x"
type textarea "<Box sx={{ maxWidth: "100%", bgcolor: "background.paper", borderRadius: 2, p: 3…"
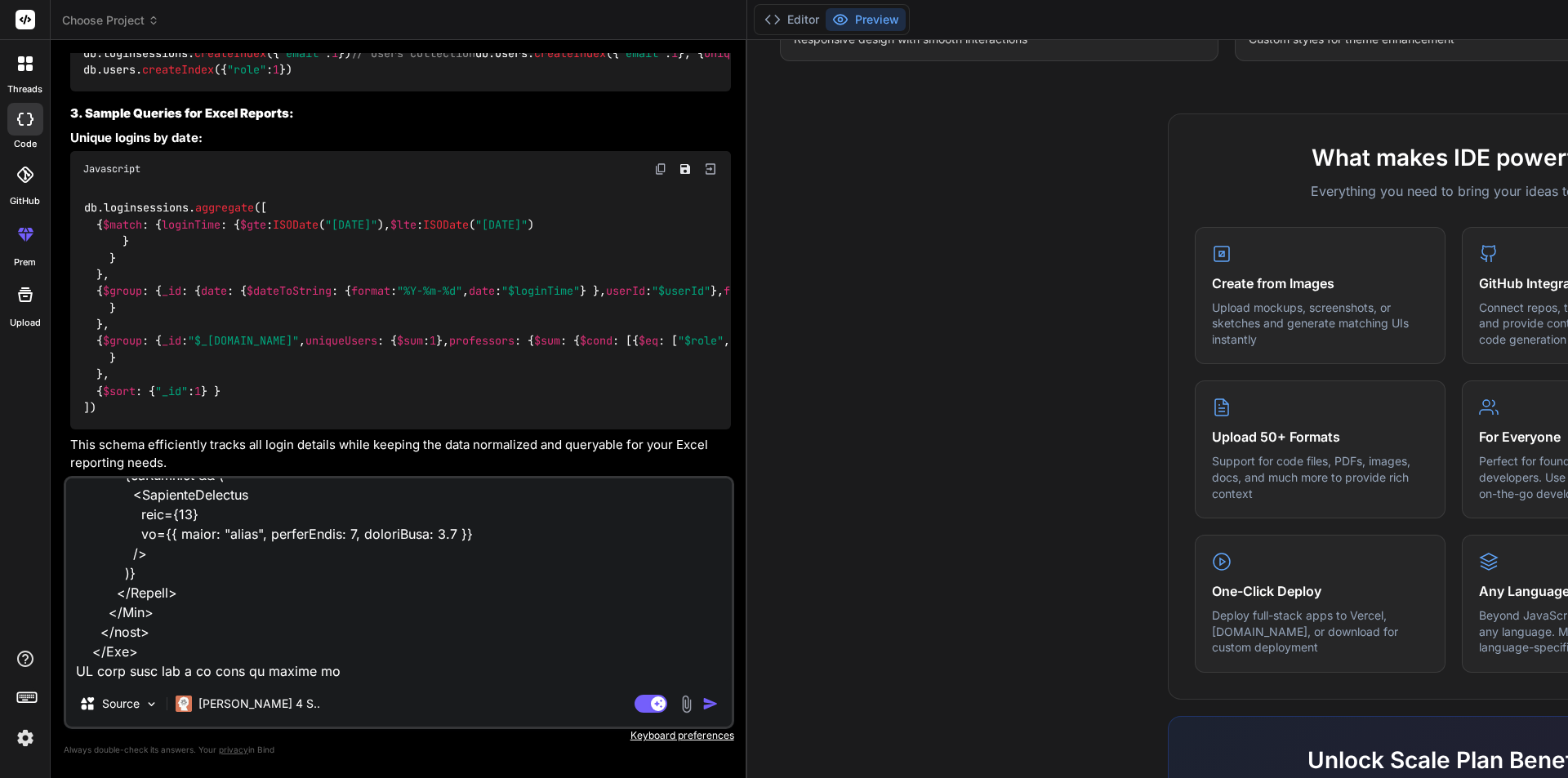
type textarea "x"
type textarea "<Box sx={{ maxWidth: "100%", bgcolor: "background.paper", borderRadius: 2, p: 3…"
type textarea "x"
type textarea "<Box sx={{ maxWidth: "100%", bgcolor: "background.paper", borderRadius: 2, p: 3…"
type textarea "x"
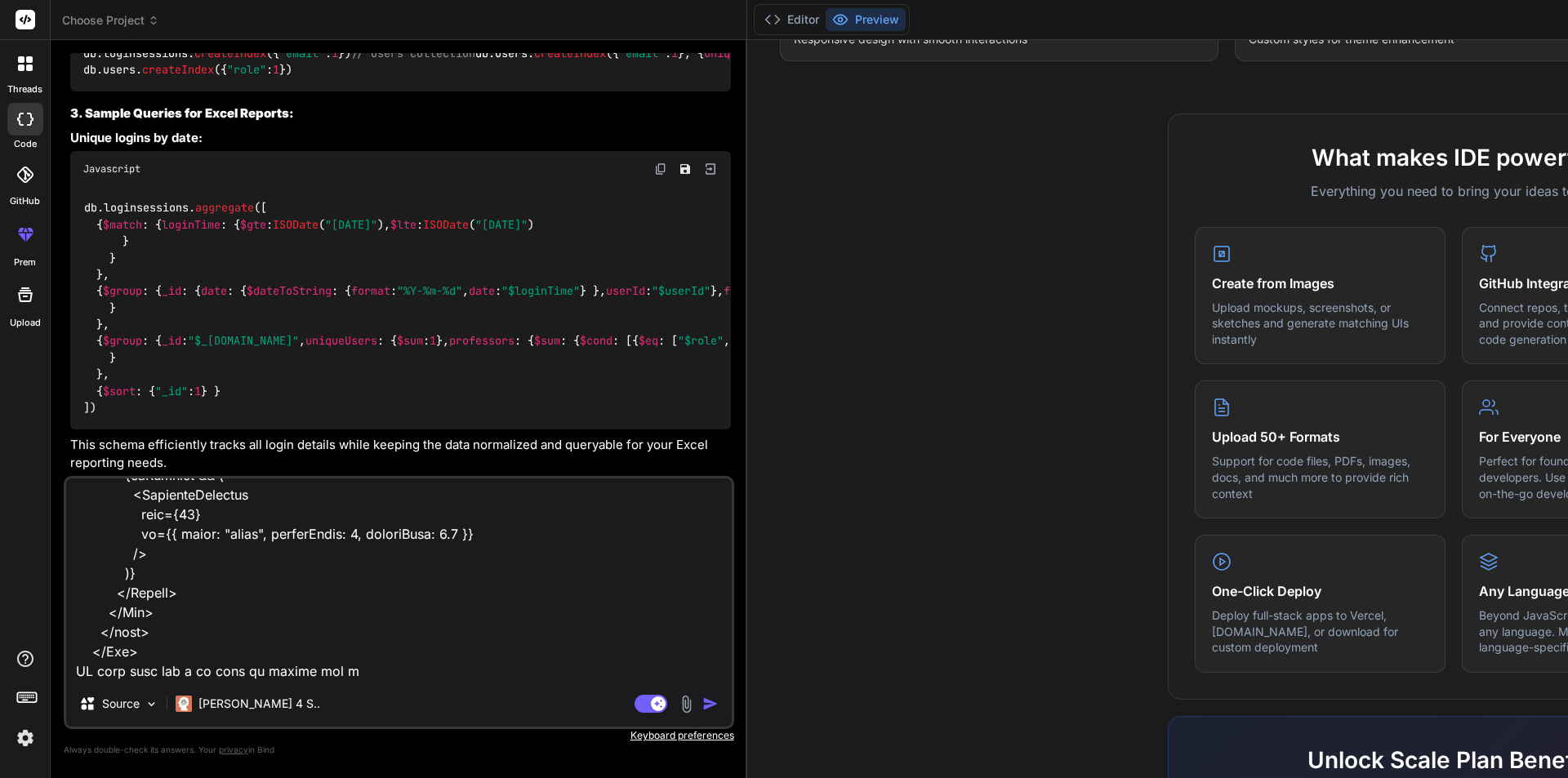
type textarea "<Box sx={{ maxWidth: "100%", bgcolor: "background.paper", borderRadius: 2, p: 3…"
type textarea "x"
type textarea "<Box sx={{ maxWidth: "100%", bgcolor: "background.paper", borderRadius: 2, p: 3…"
type textarea "x"
type textarea "<Box sx={{ maxWidth: "100%", bgcolor: "background.paper", borderRadius: 2, p: 3…"
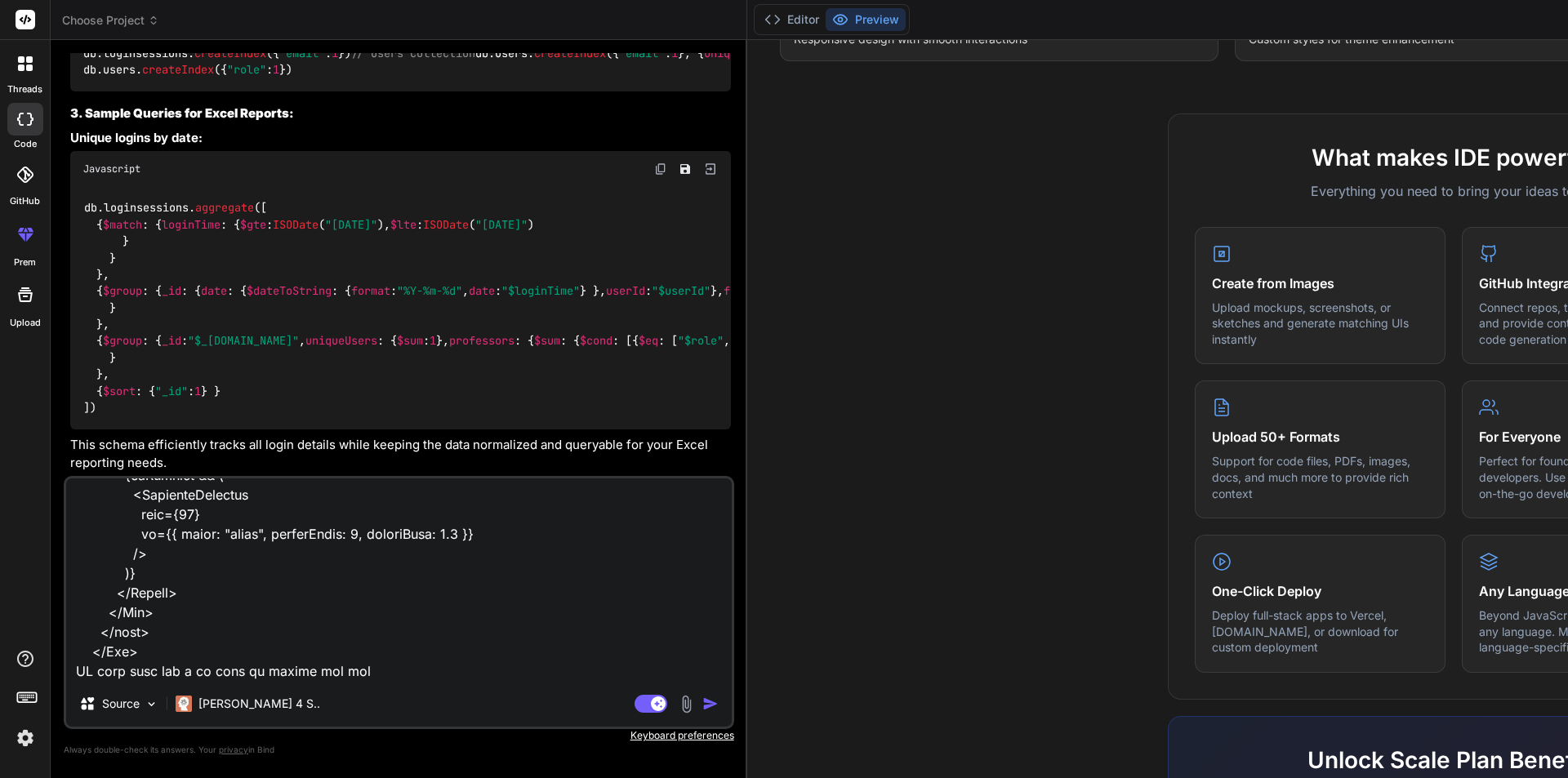
type textarea "x"
type textarea "<Box sx={{ maxWidth: "100%", bgcolor: "background.paper", borderRadius: 2, p: 3…"
type textarea "x"
type textarea "<Box sx={{ maxWidth: "100%", bgcolor: "background.paper", borderRadius: 2, p: 3…"
type textarea "x"
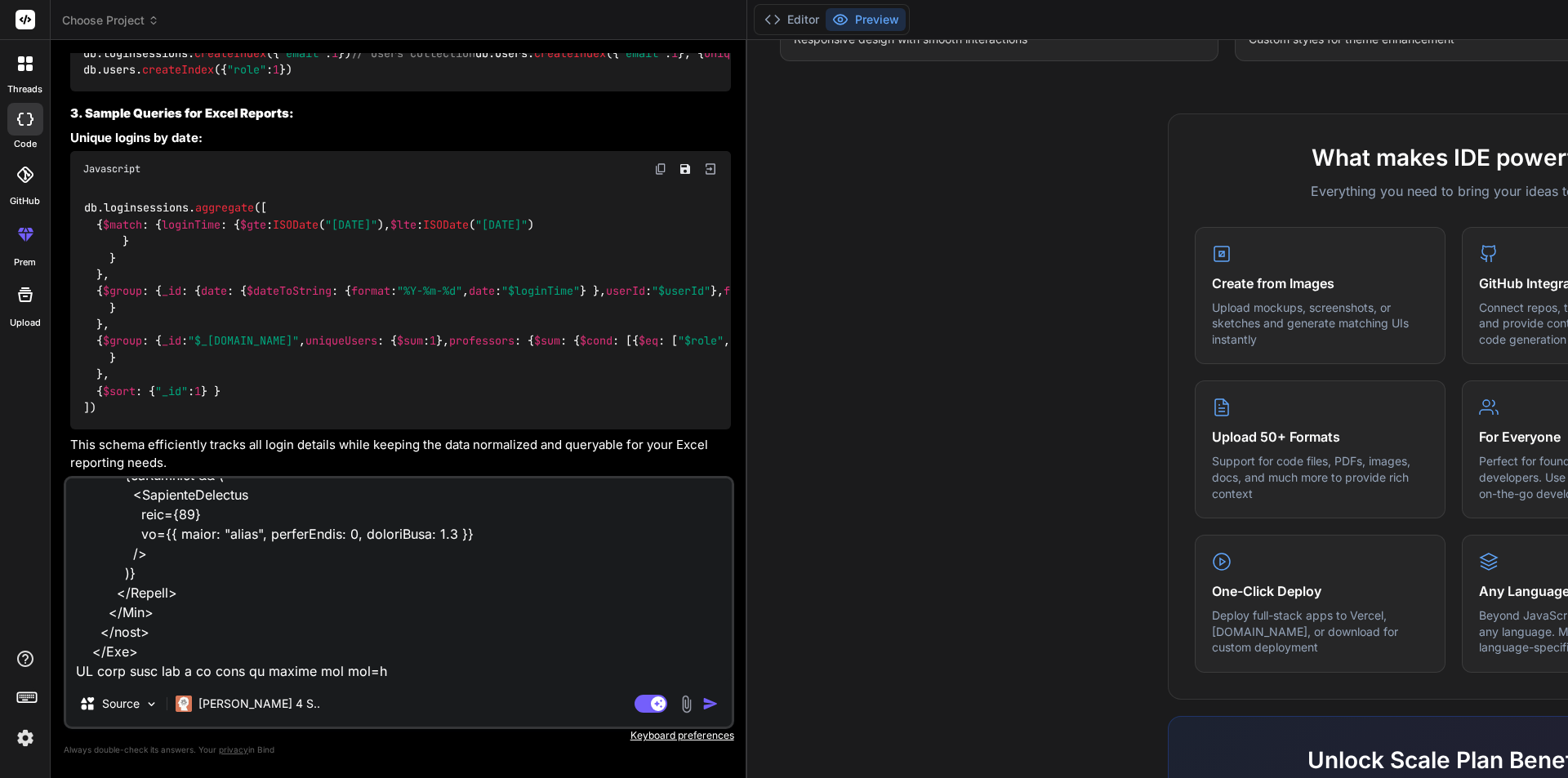
type textarea "<Box sx={{ maxWidth: "100%", bgcolor: "background.paper", borderRadius: 2, p: 3…"
type textarea "x"
type textarea "<Box sx={{ maxWidth: "100%", bgcolor: "background.paper", borderRadius: 2, p: 3…"
type textarea "x"
type textarea "<Box sx={{ maxWidth: "100%", bgcolor: "background.paper", borderRadius: 2, p: 3…"
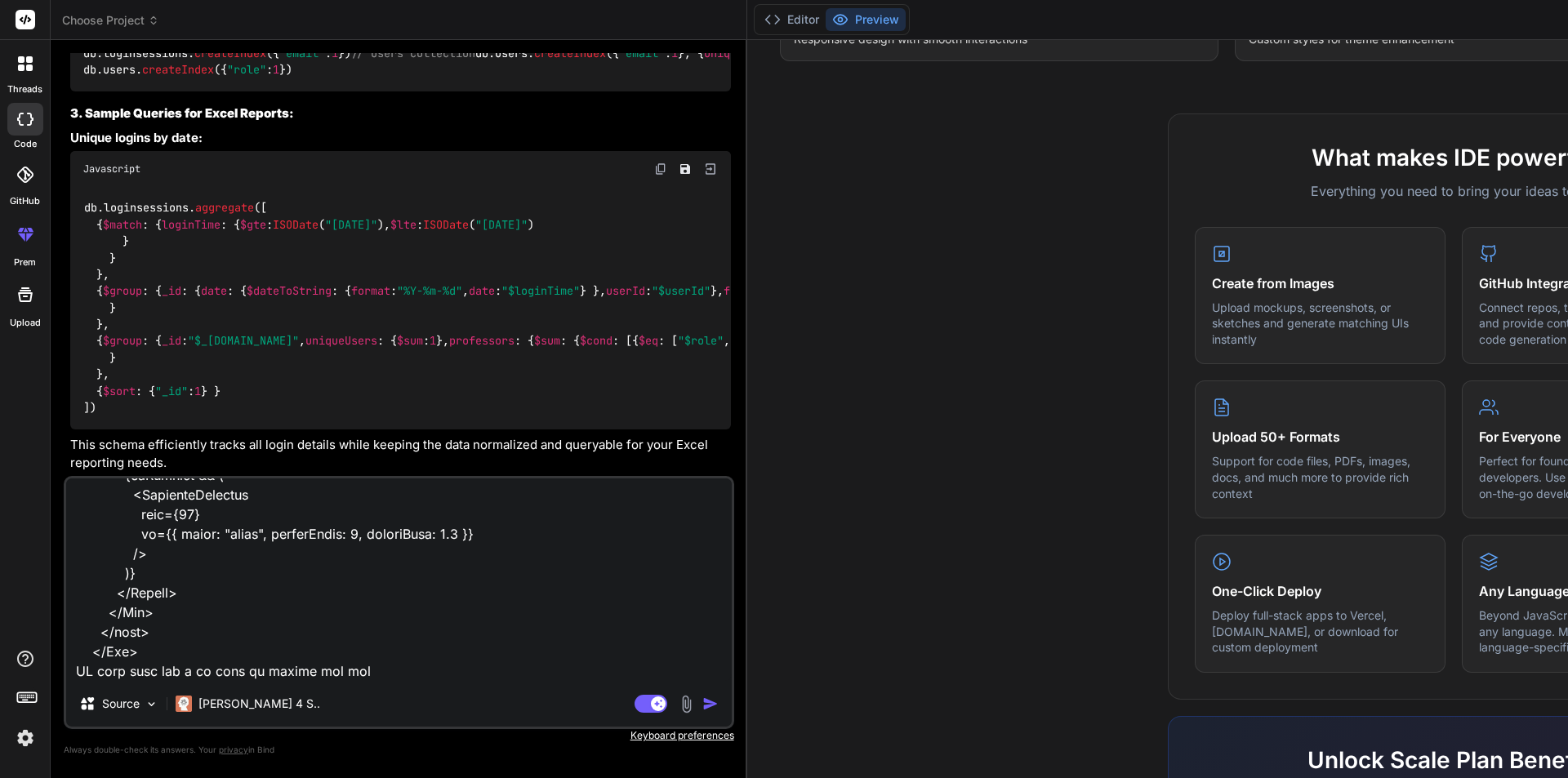
type textarea "x"
type textarea "<Box sx={{ maxWidth: "100%", bgcolor: "background.paper", borderRadius: 2, p: 3…"
type textarea "x"
type textarea "<Box sx={{ maxWidth: "100%", bgcolor: "background.paper", borderRadius: 2, p: 3…"
type textarea "x"
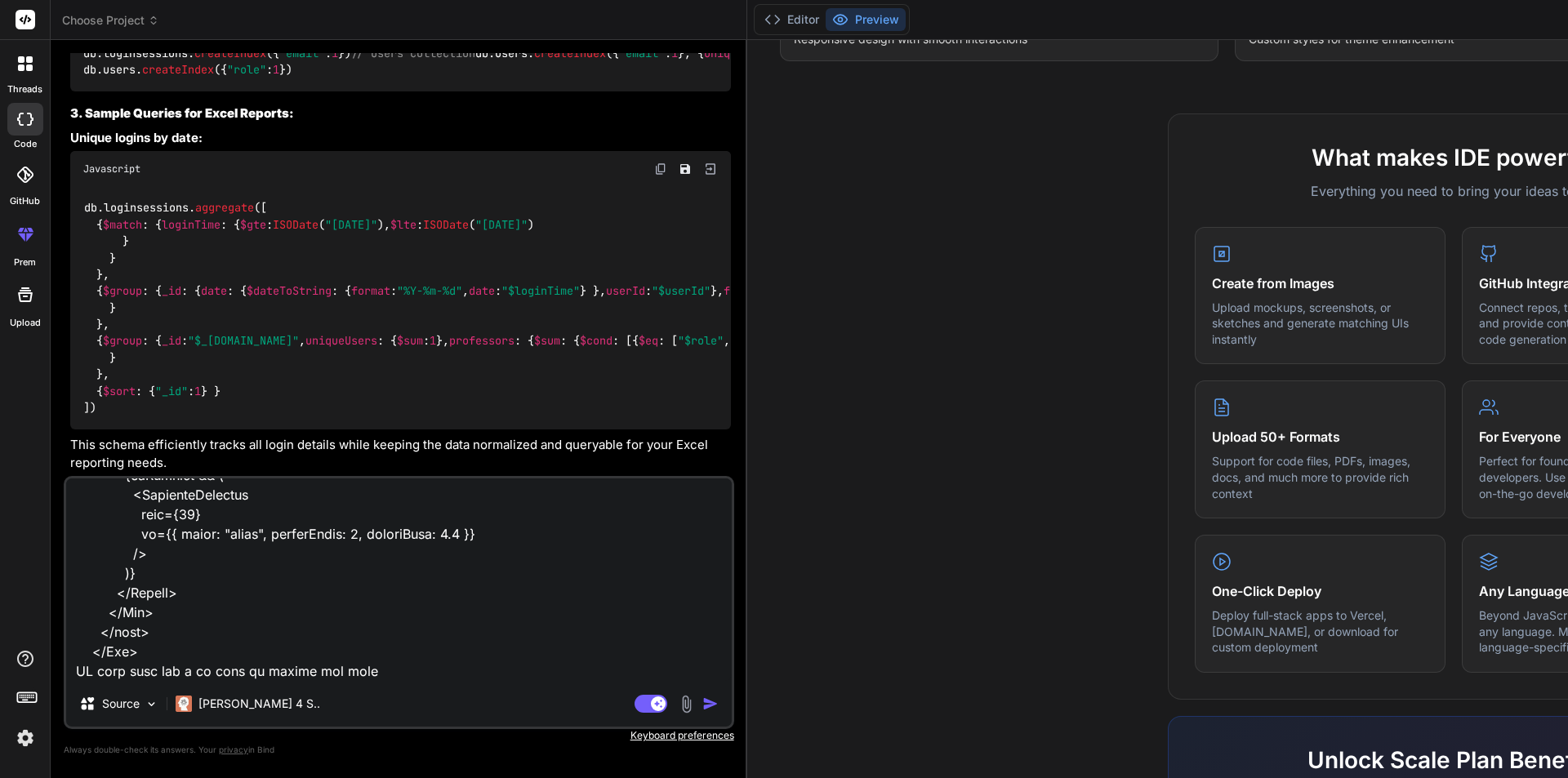
type textarea "<Box sx={{ maxWidth: "100%", bgcolor: "background.paper", borderRadius: 2, p: 3…"
type textarea "x"
type textarea "<Box sx={{ maxWidth: "100%", bgcolor: "background.paper", borderRadius: 2, p: 3…"
type textarea "x"
type textarea "<Box sx={{ maxWidth: "100%", bgcolor: "background.paper", borderRadius: 2, p: 3…"
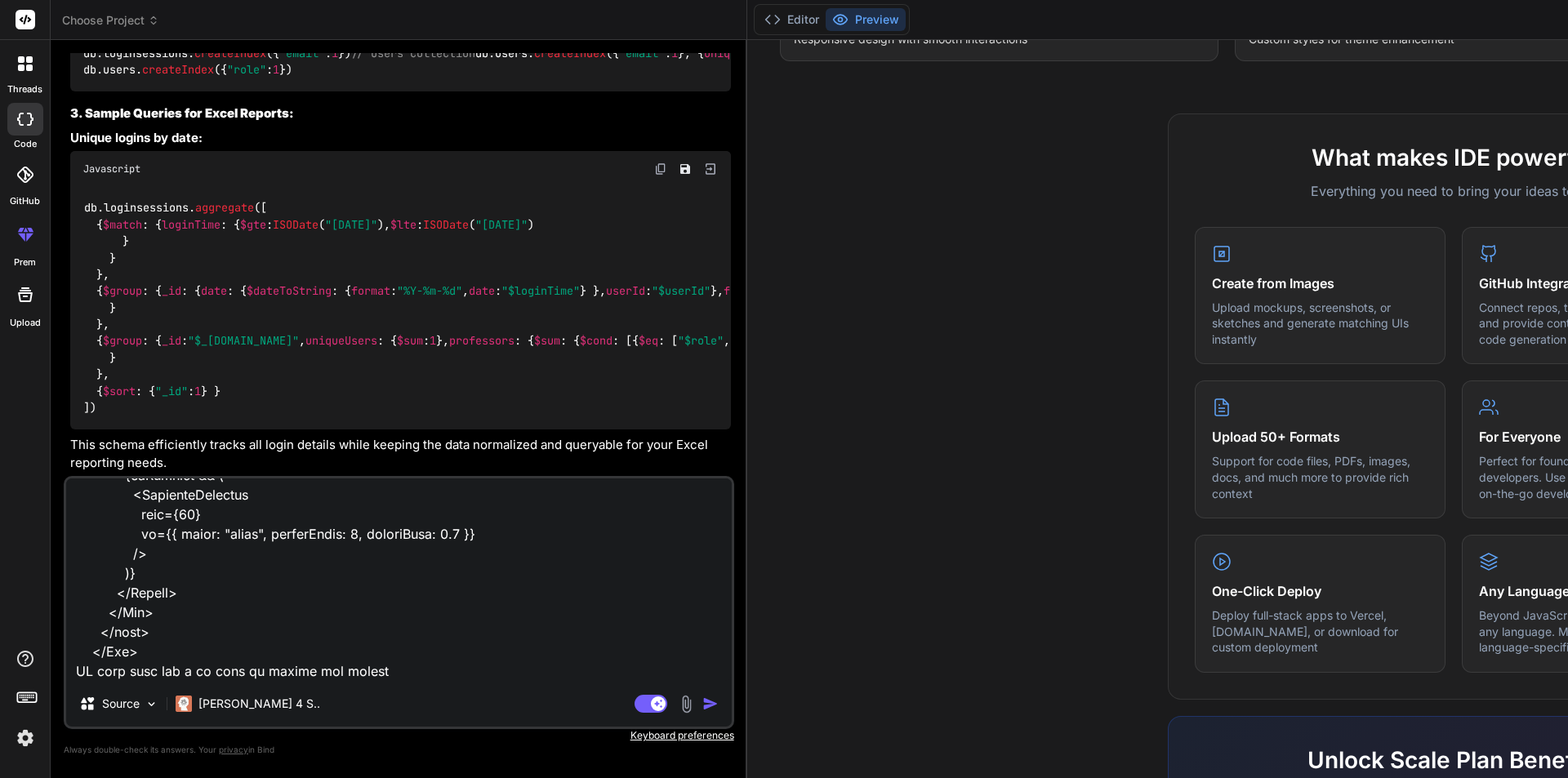
type textarea "x"
type textarea "<Box sx={{ maxWidth: "100%", bgcolor: "background.paper", borderRadius: 2, p: 3…"
type textarea "x"
type textarea "<Box sx={{ maxWidth: "100%", bgcolor: "background.paper", borderRadius: 2, p: 3…"
type textarea "x"
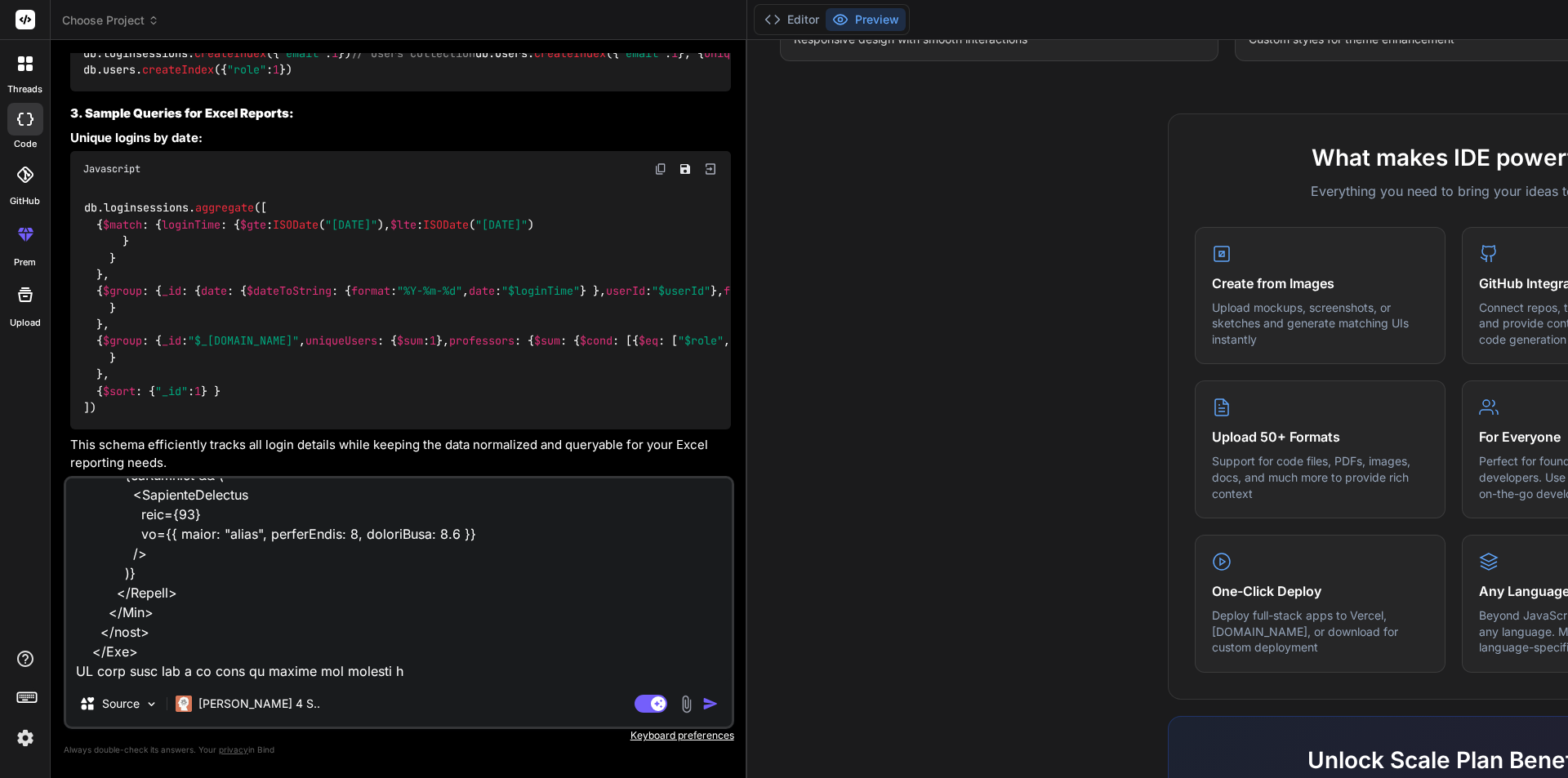
type textarea "<Box sx={{ maxWidth: "100%", bgcolor: "background.paper", borderRadius: 2, p: 3…"
type textarea "x"
type textarea "<Box sx={{ maxWidth: "100%", bgcolor: "background.paper", borderRadius: 2, p: 3…"
type textarea "x"
type textarea "<Box sx={{ maxWidth: "100%", bgcolor: "background.paper", borderRadius: 2, p: 3…"
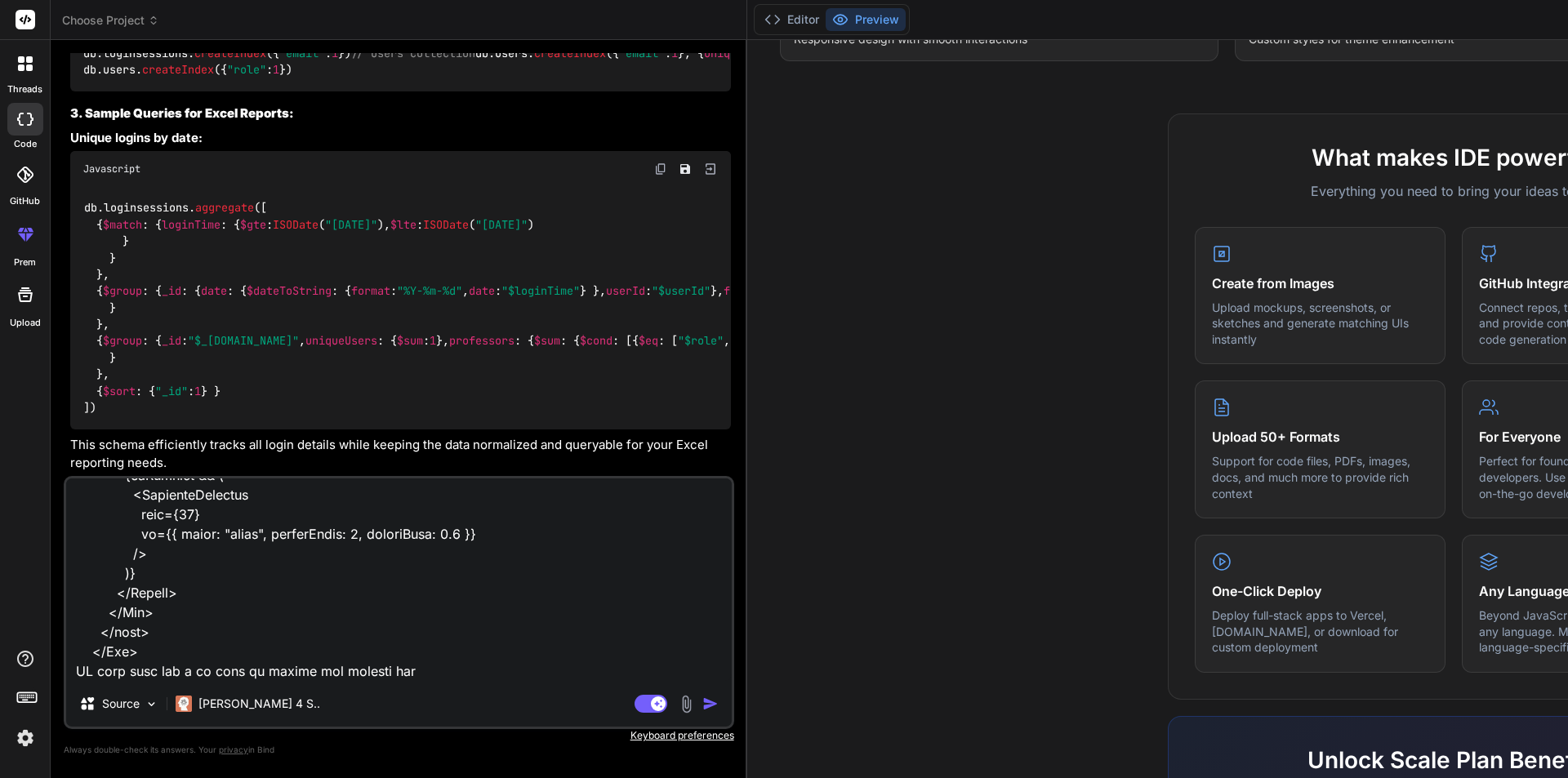
type textarea "x"
type textarea "<Box sx={{ maxWidth: "100%", bgcolor: "background.paper", borderRadius: 2, p: 3…"
type textarea "x"
type textarea "<Box sx={{ maxWidth: "100%", bgcolor: "background.paper", borderRadius: 2, p: 3…"
type textarea "x"
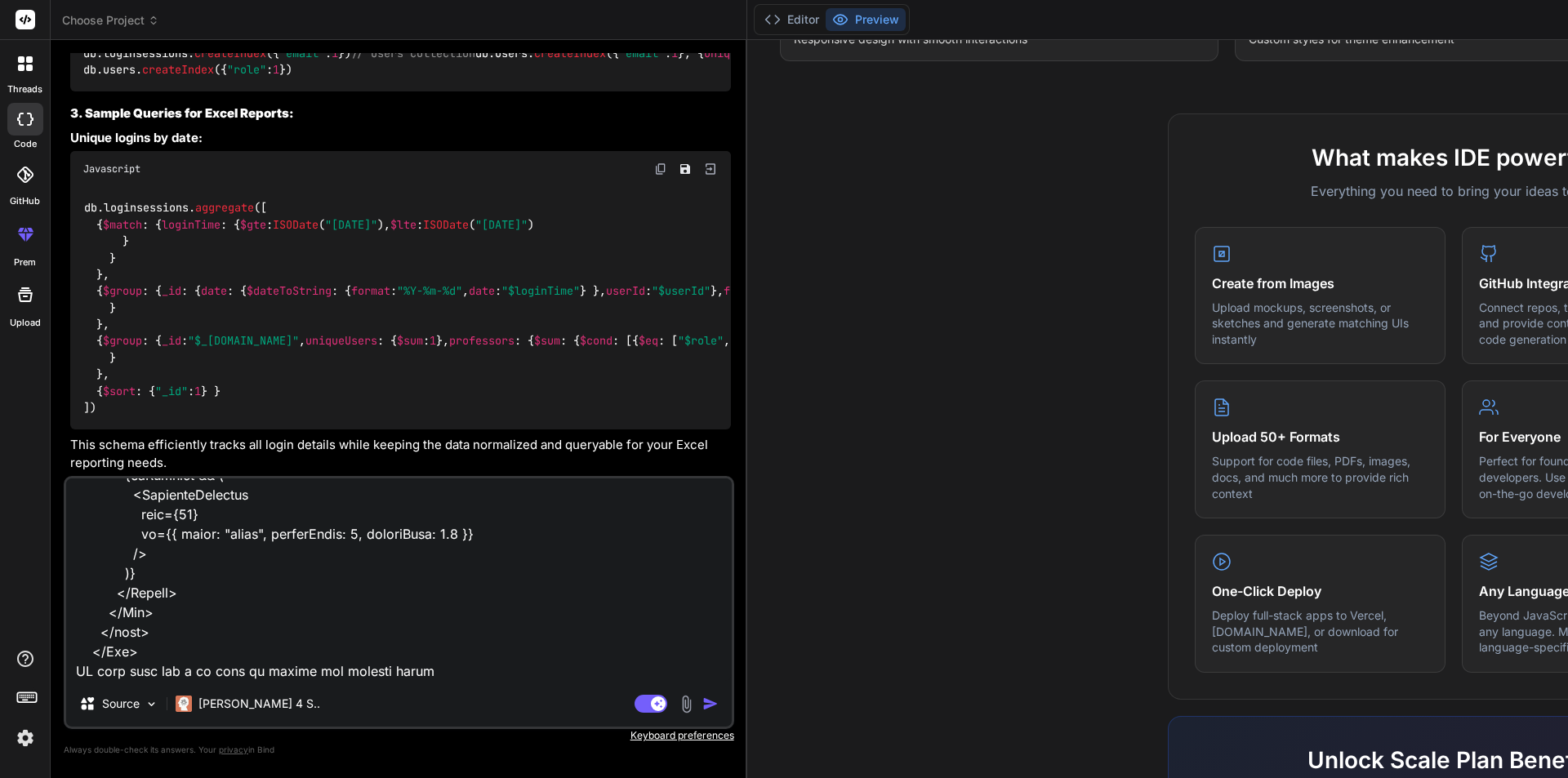
type textarea "<Box sx={{ maxWidth: "100%", bgcolor: "background.paper", borderRadius: 2, p: 3…"
type textarea "x"
type textarea "<Box sx={{ maxWidth: "100%", bgcolor: "background.paper", borderRadius: 2, p: 3…"
type textarea "x"
type textarea "<Box sx={{ maxWidth: "100%", bgcolor: "background.paper", borderRadius: 2, p: 3…"
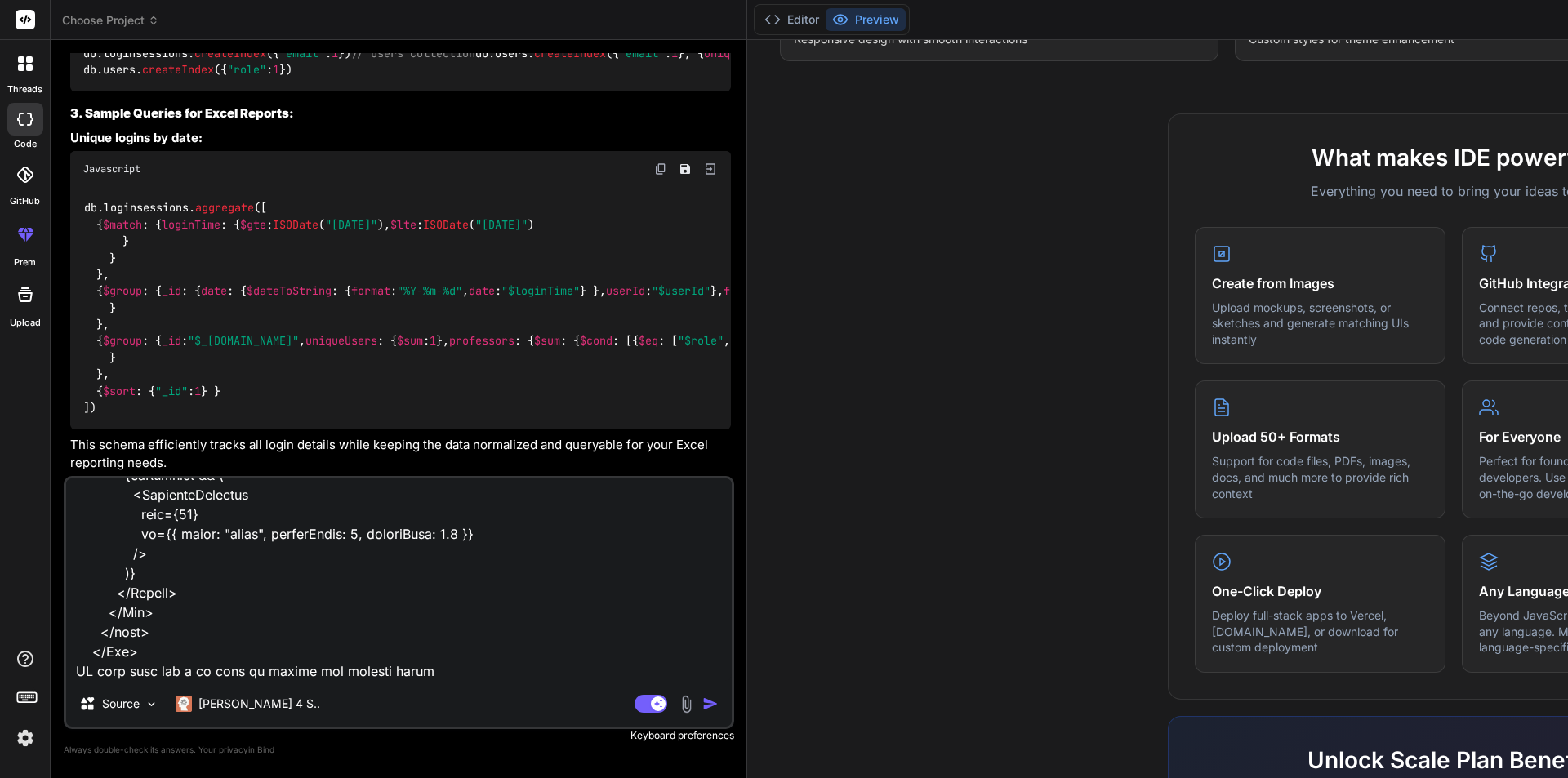
type textarea "x"
type textarea "<Box sx={{ maxWidth: "100%", bgcolor: "background.paper", borderRadius: 2, p: 3…"
type textarea "x"
type textarea "<Box sx={{ maxWidth: "100%", bgcolor: "background.paper", borderRadius: 2, p: 3…"
type textarea "x"
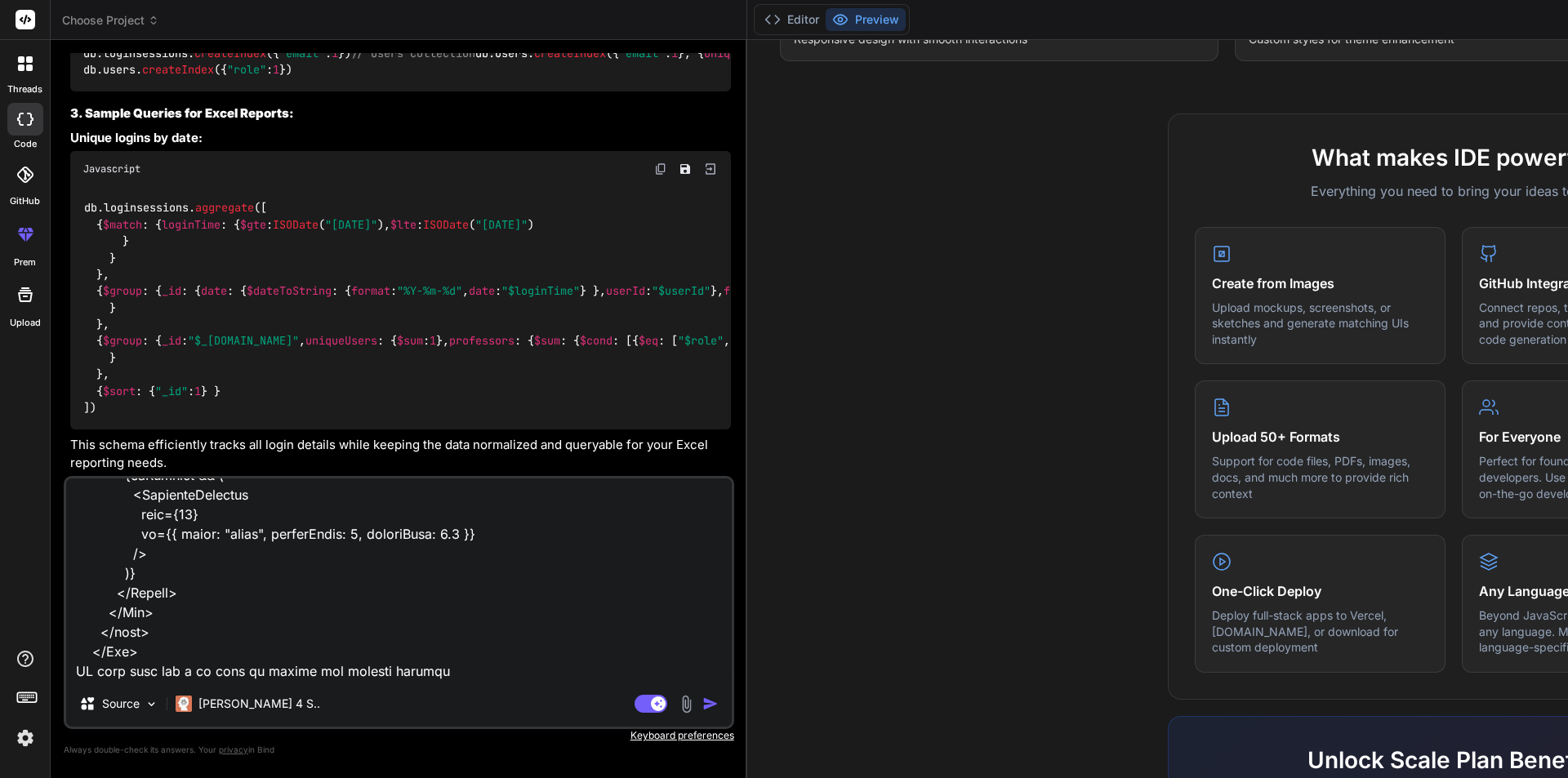
type textarea "<Box sx={{ maxWidth: "100%", bgcolor: "background.paper", borderRadius: 2, p: 3…"
type textarea "x"
type textarea "<Box sx={{ maxWidth: "100%", bgcolor: "background.paper", borderRadius: 2, p: 3…"
type textarea "x"
type textarea "<Box sx={{ maxWidth: "100%", bgcolor: "background.paper", borderRadius: 2, p: 3…"
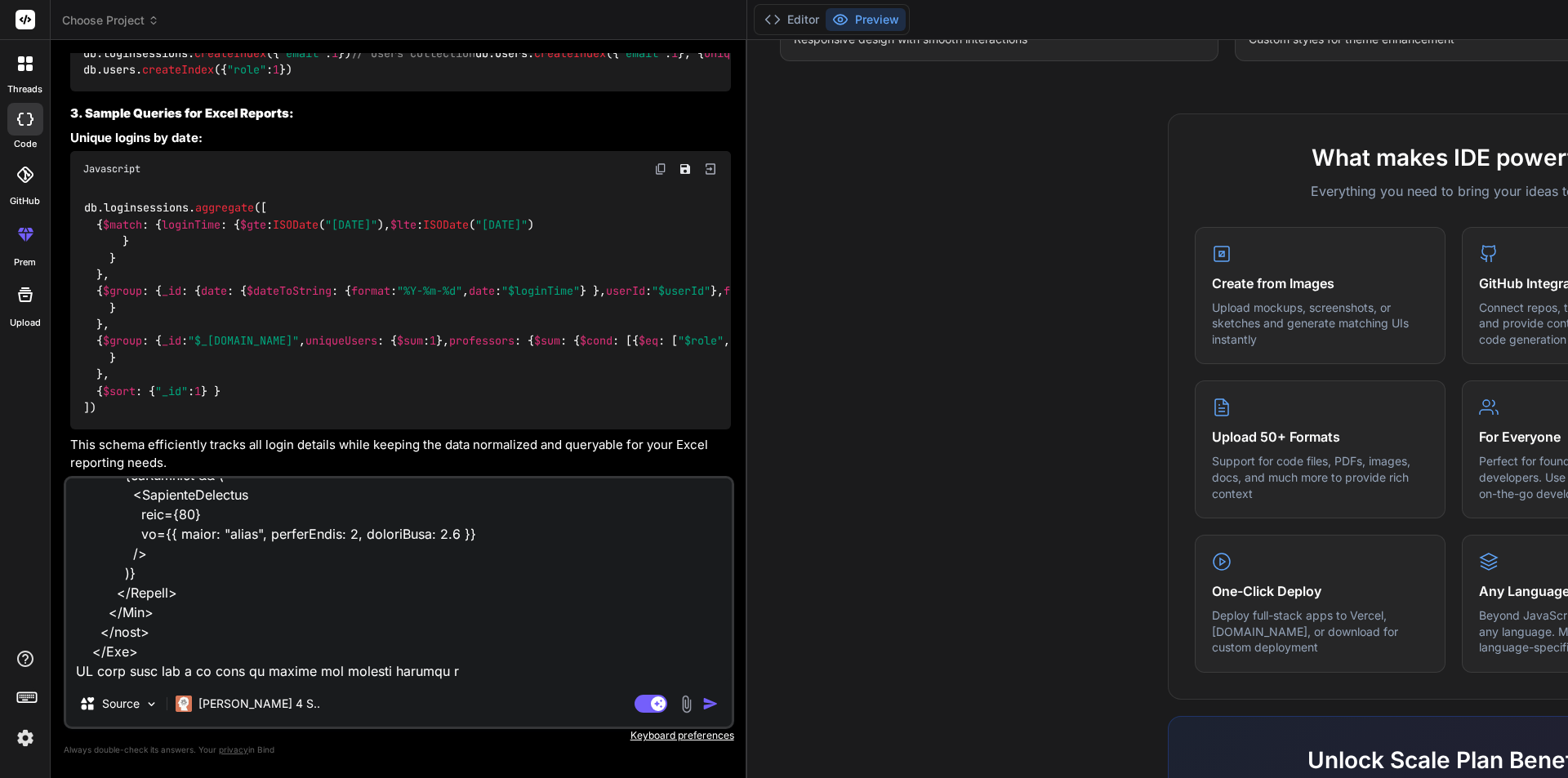
type textarea "x"
type textarea "<Box sx={{ maxWidth: "100%", bgcolor: "background.paper", borderRadius: 2, p: 3…"
type textarea "x"
type textarea "<Box sx={{ maxWidth: "100%", bgcolor: "background.paper", borderRadius: 2, p: 3…"
type textarea "x"
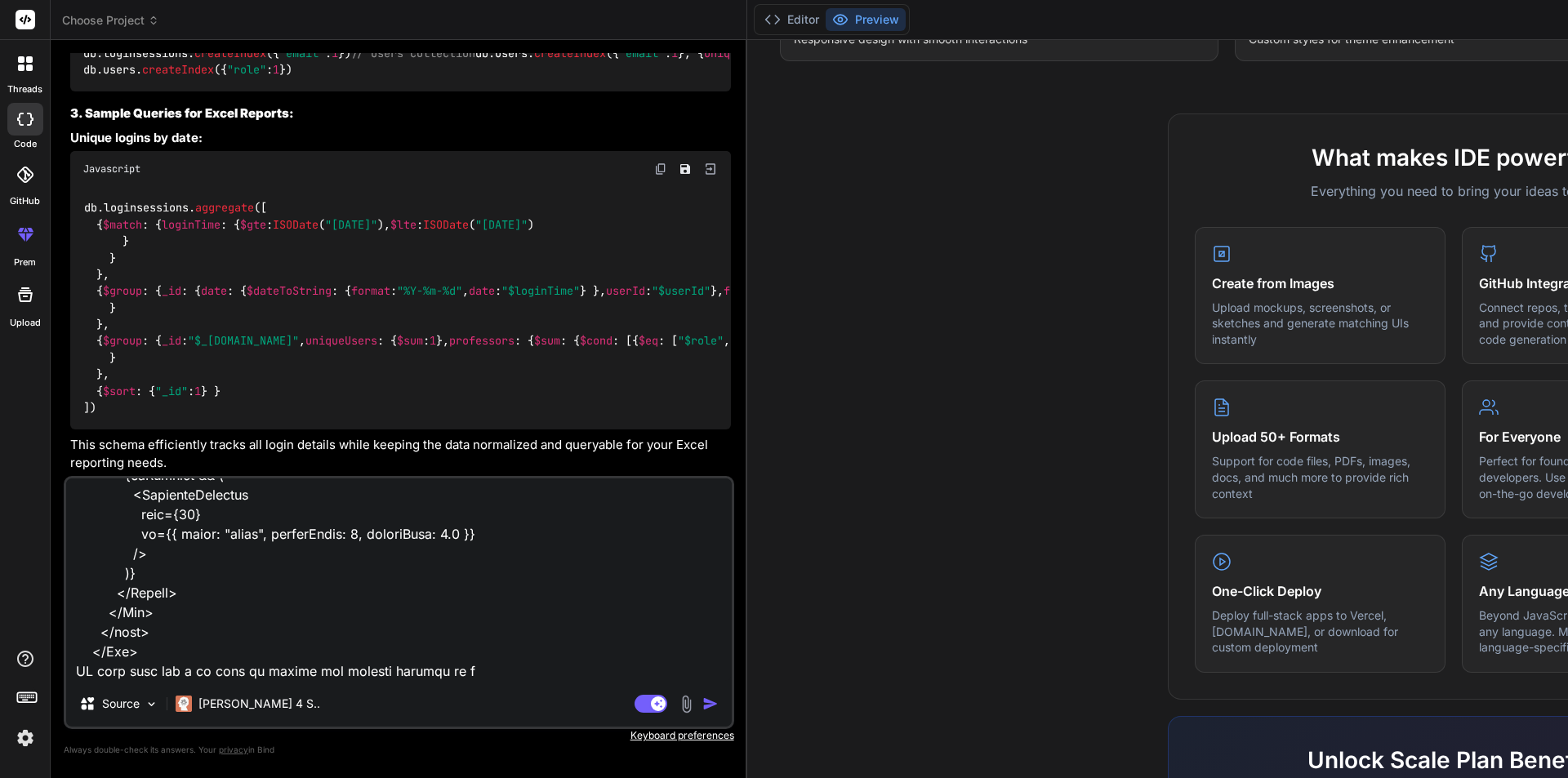
type textarea "<Box sx={{ maxWidth: "100%", bgcolor: "background.paper", borderRadius: 2, p: 3…"
type textarea "x"
type textarea "<Box sx={{ maxWidth: "100%", bgcolor: "background.paper", borderRadius: 2, p: 3…"
type textarea "x"
type textarea "<Box sx={{ maxWidth: "100%", bgcolor: "background.paper", borderRadius: 2, p: 3…"
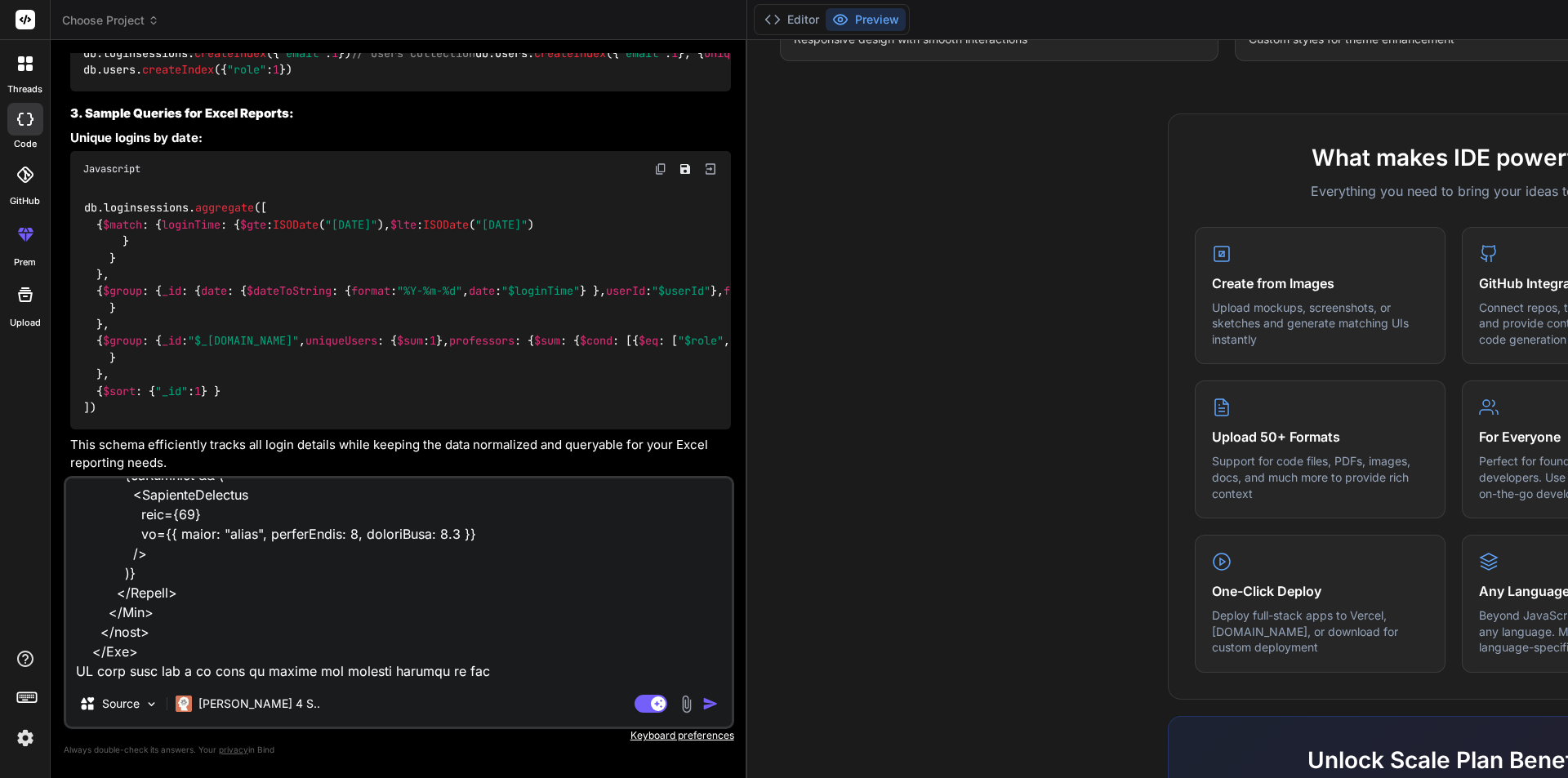
type textarea "x"
type textarea "<Box sx={{ maxWidth: "100%", bgcolor: "background.paper", borderRadius: 2, p: 3…"
type textarea "x"
type textarea "<Box sx={{ maxWidth: "100%", bgcolor: "background.paper", borderRadius: 2, p: 3…"
type textarea "x"
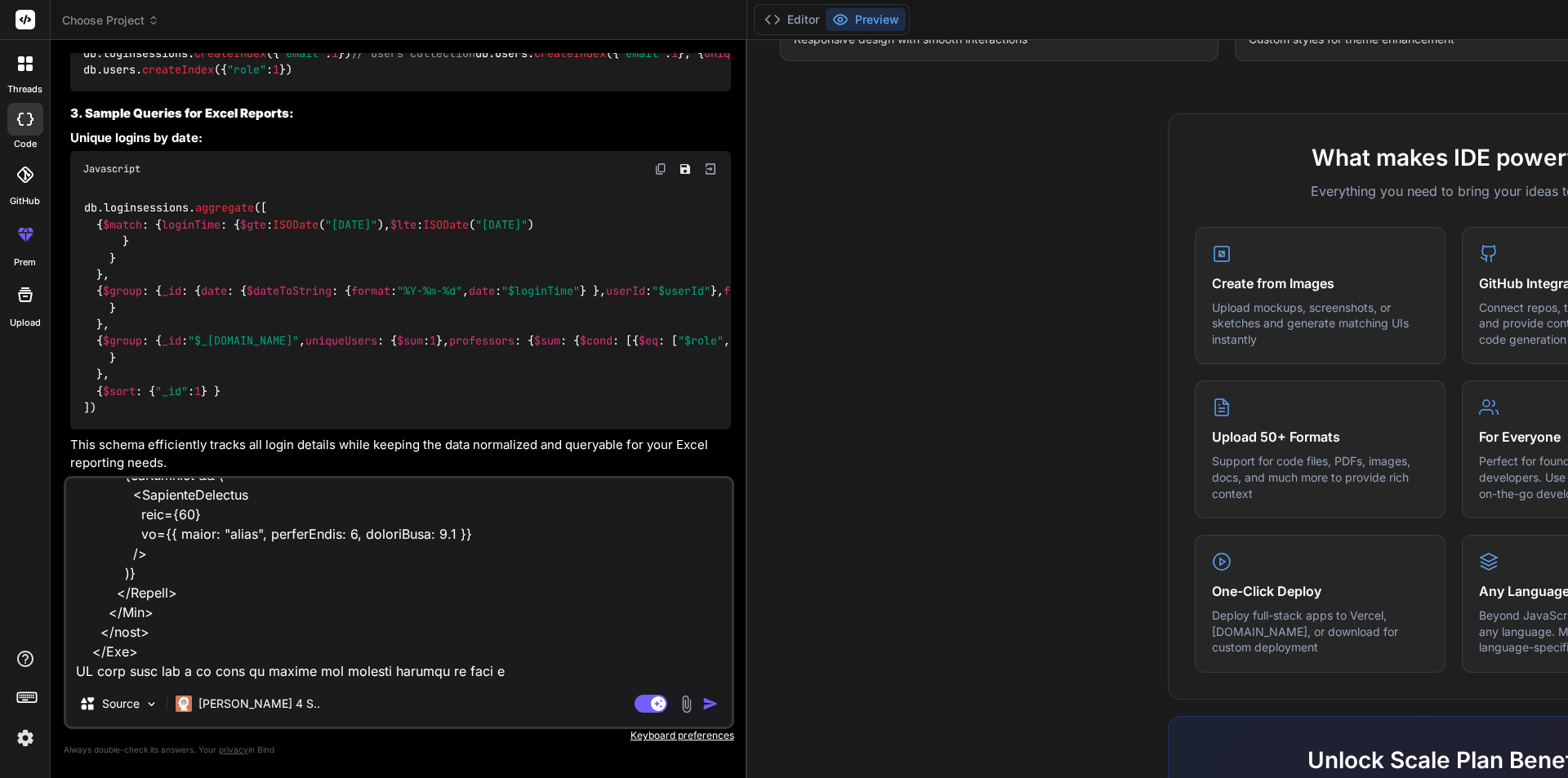
type textarea "<Box sx={{ maxWidth: "100%", bgcolor: "background.paper", borderRadius: 2, p: 3…"
type textarea "x"
type textarea "<Box sx={{ maxWidth: "100%", bgcolor: "background.paper", borderRadius: 2, p: 3…"
type textarea "x"
type textarea "<Box sx={{ maxWidth: "100%", bgcolor: "background.paper", borderRadius: 2, p: 3…"
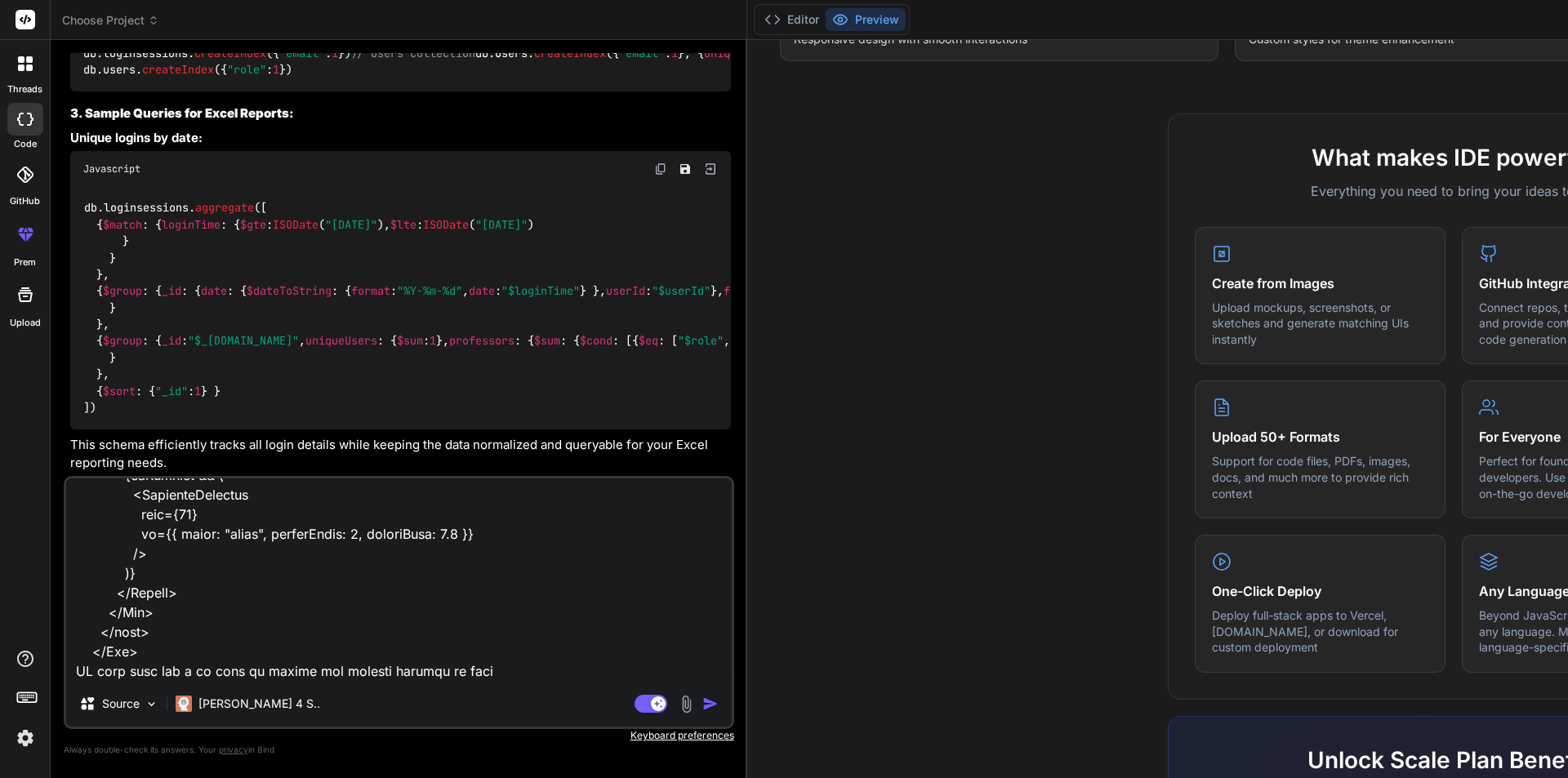
type textarea "x"
type textarea "<Box sx={{ maxWidth: "100%", bgcolor: "background.paper", borderRadius: 2, p: 3…"
type textarea "x"
type textarea "<Box sx={{ maxWidth: "100%", bgcolor: "background.paper", borderRadius: 2, p: 3…"
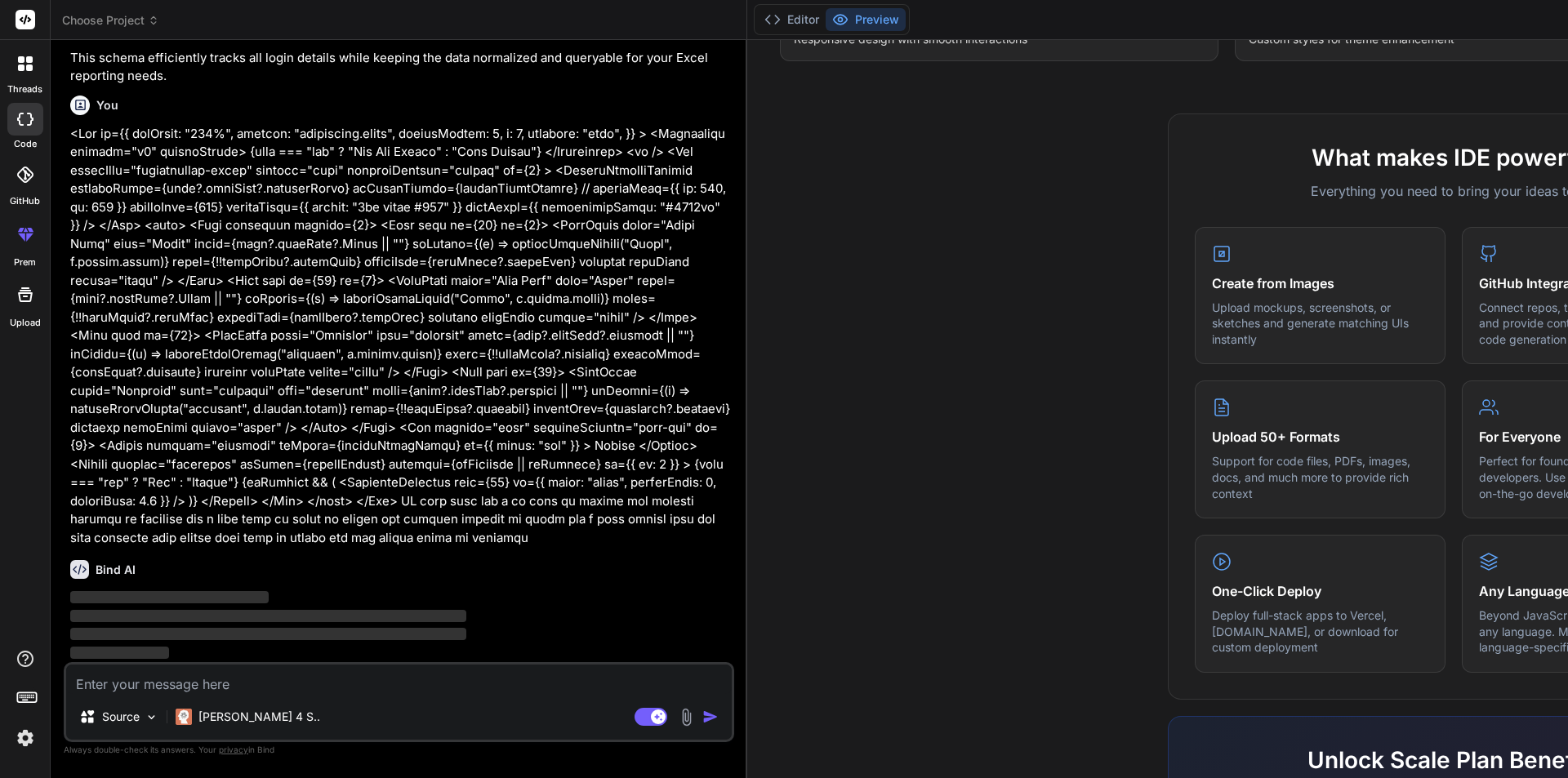
scroll to position [3716, 0]
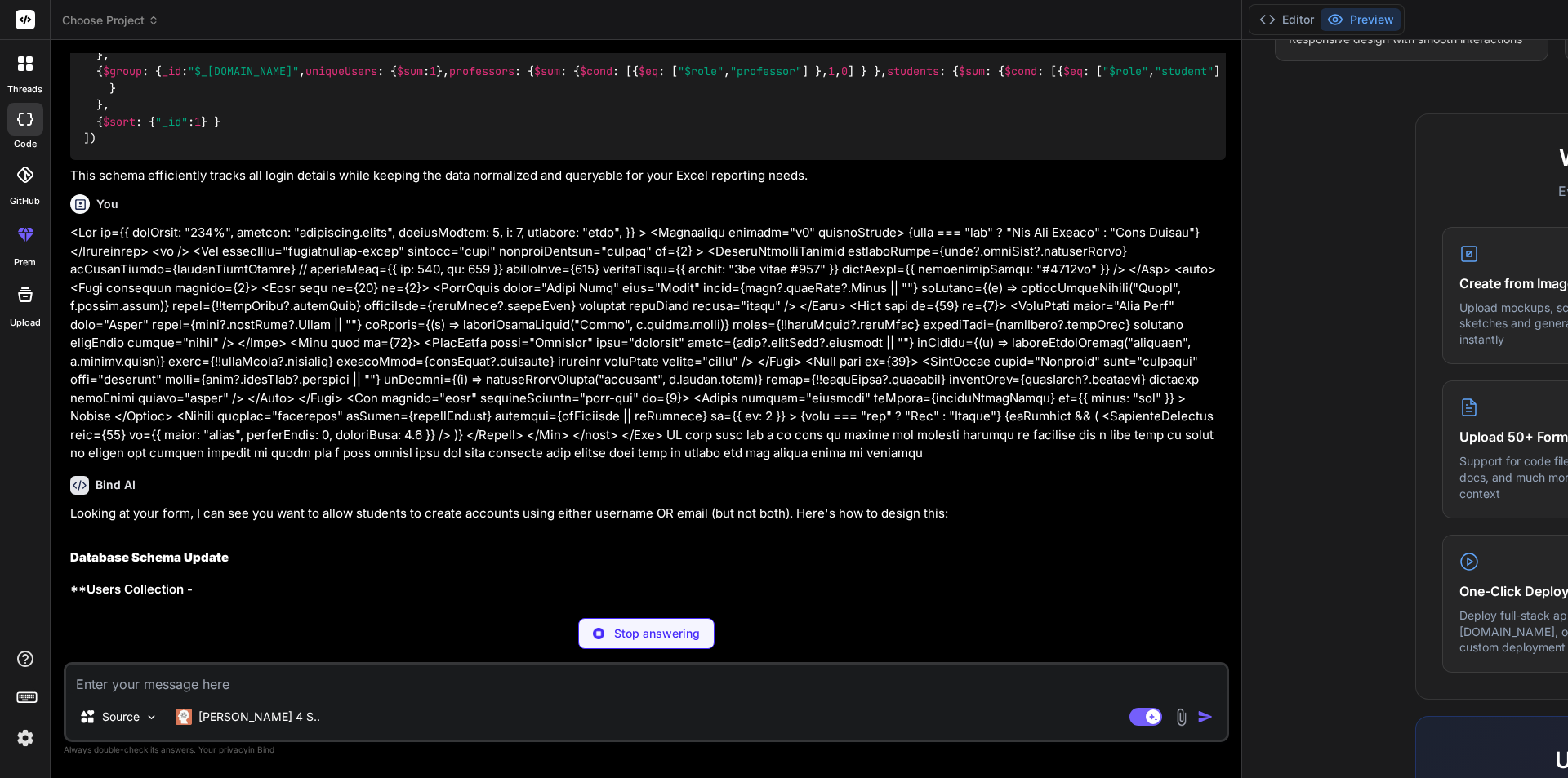
drag, startPoint x: 550, startPoint y: 359, endPoint x: 885, endPoint y: 313, distance: 338.1
click at [787, 313] on div "Bind AI Web Search Created with Pixso. Code Generator You Monitor and compile u…" at bounding box center [646, 409] width 1192 height 738
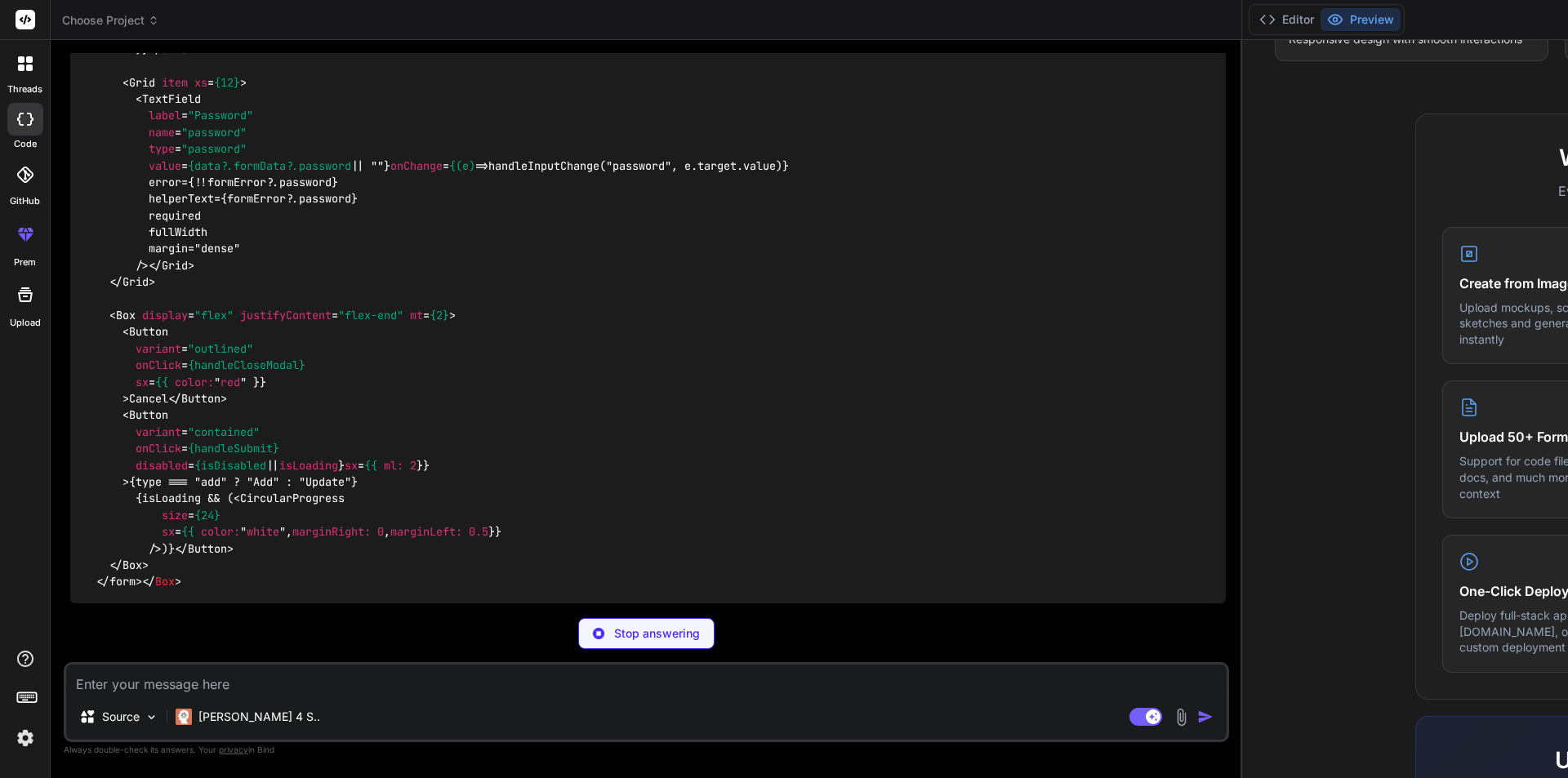
scroll to position [4155, 0]
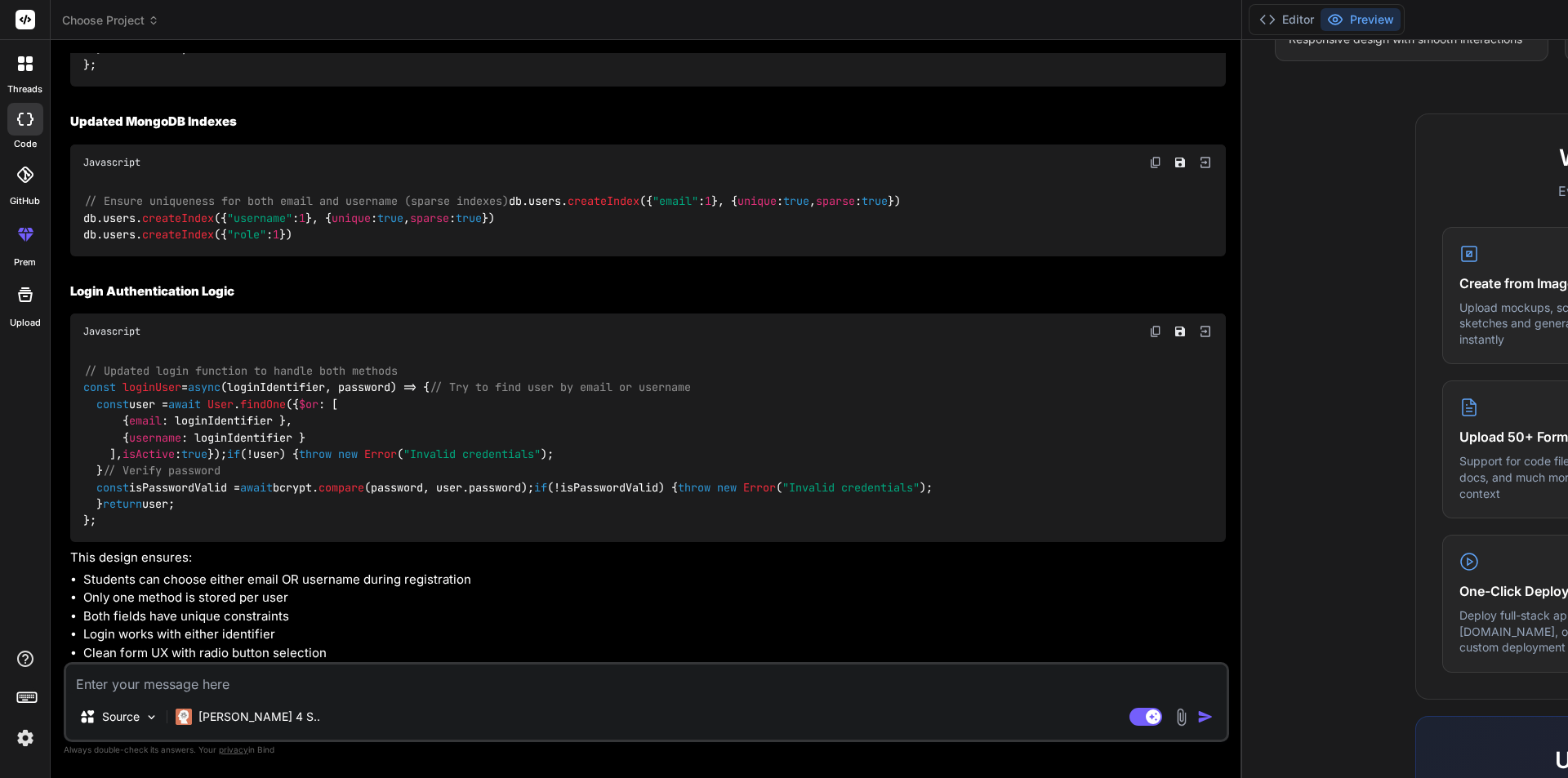
scroll to position [5625, 0]
drag, startPoint x: 126, startPoint y: 129, endPoint x: 168, endPoint y: 592, distance: 464.9
drag, startPoint x: 128, startPoint y: 128, endPoint x: 209, endPoint y: 591, distance: 470.0
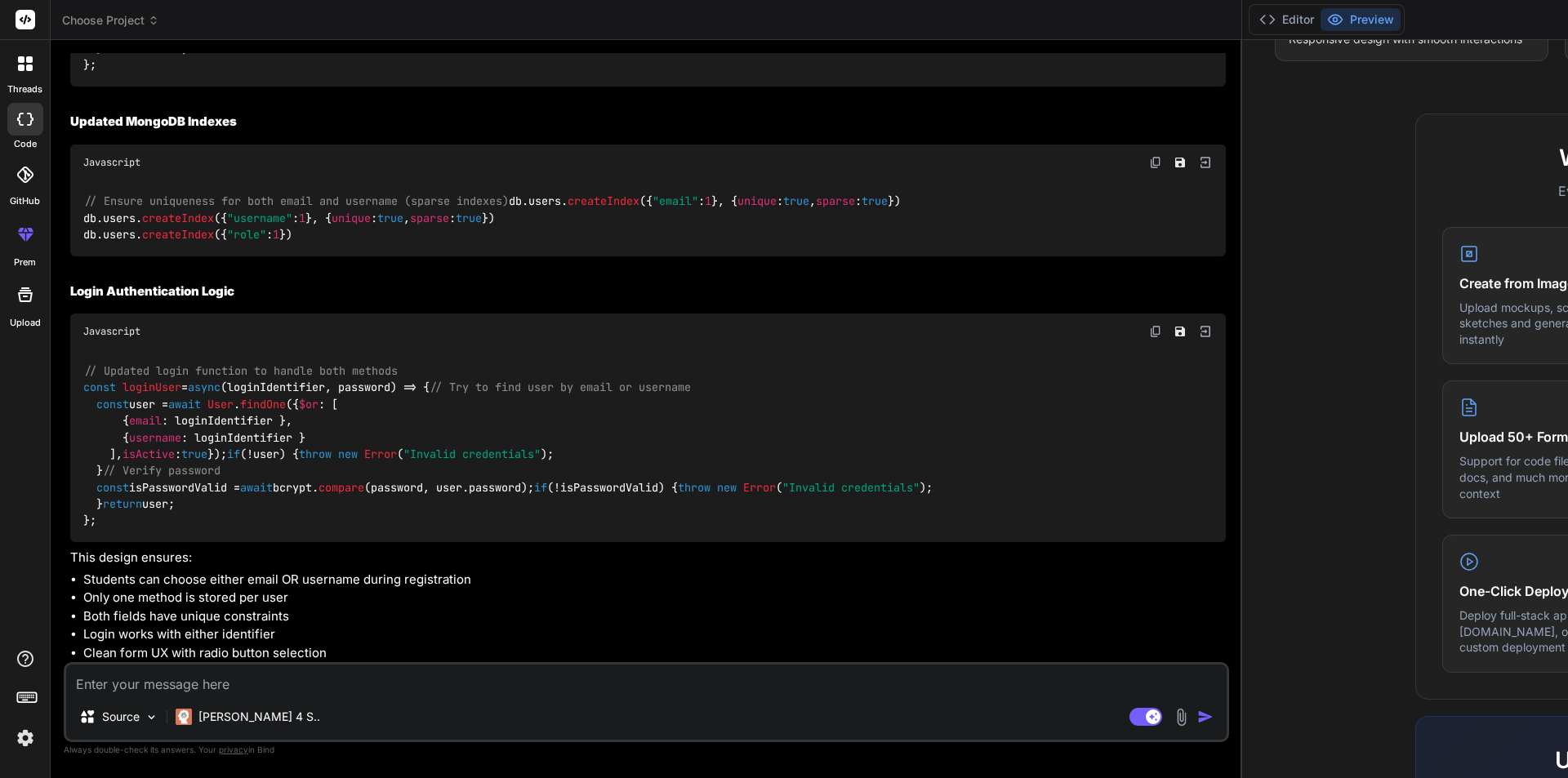
drag, startPoint x: 121, startPoint y: 289, endPoint x: 189, endPoint y: 610, distance: 328.1
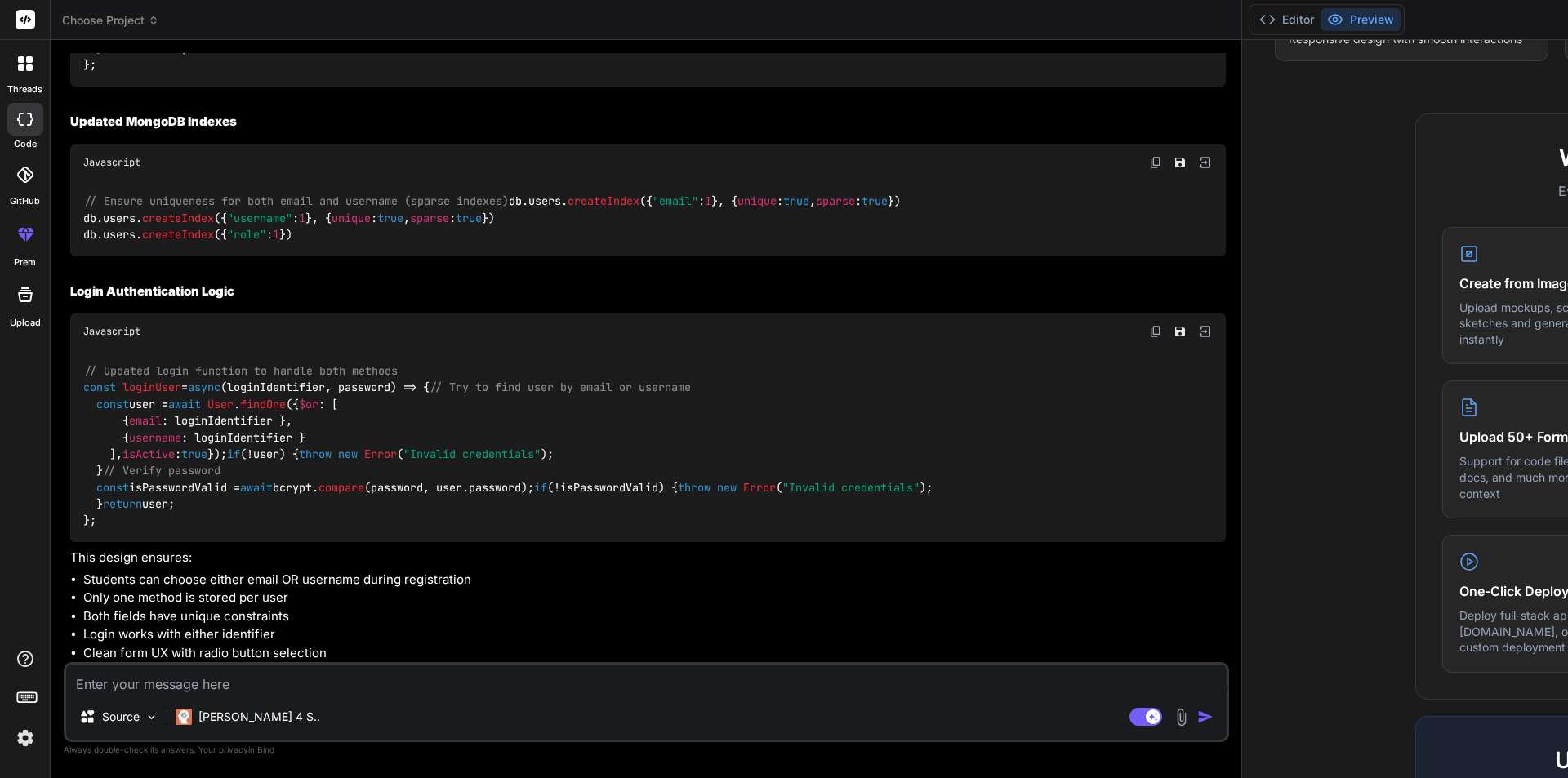
copy span "< Grid item xs = {12} > {data?.formData?.loginMethod === "email" ? ( < TextFiel…"
